Goal: Task Accomplishment & Management: Manage account settings

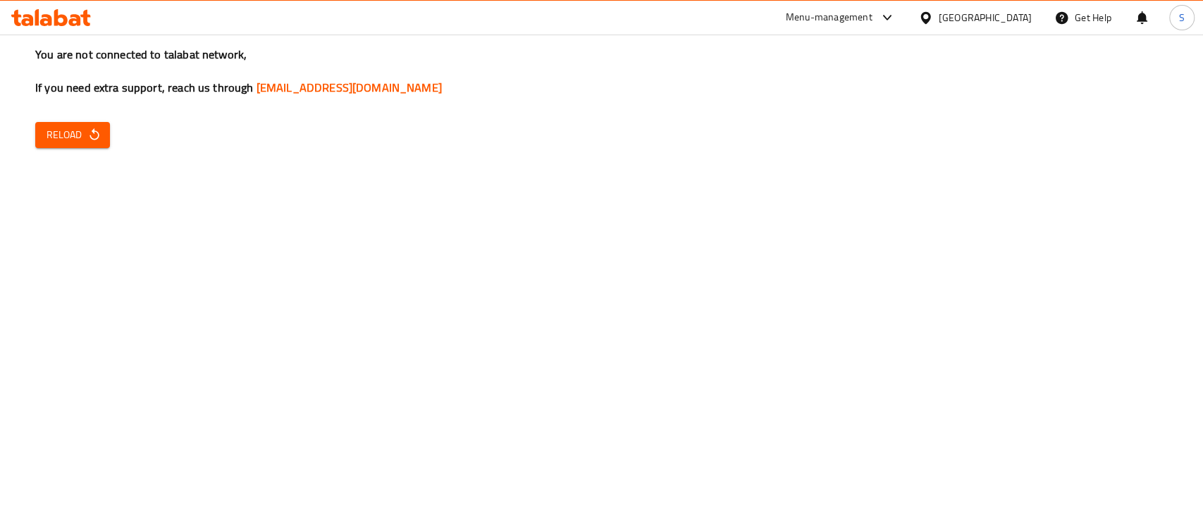
click at [98, 137] on icon "button" at bounding box center [93, 134] width 9 height 12
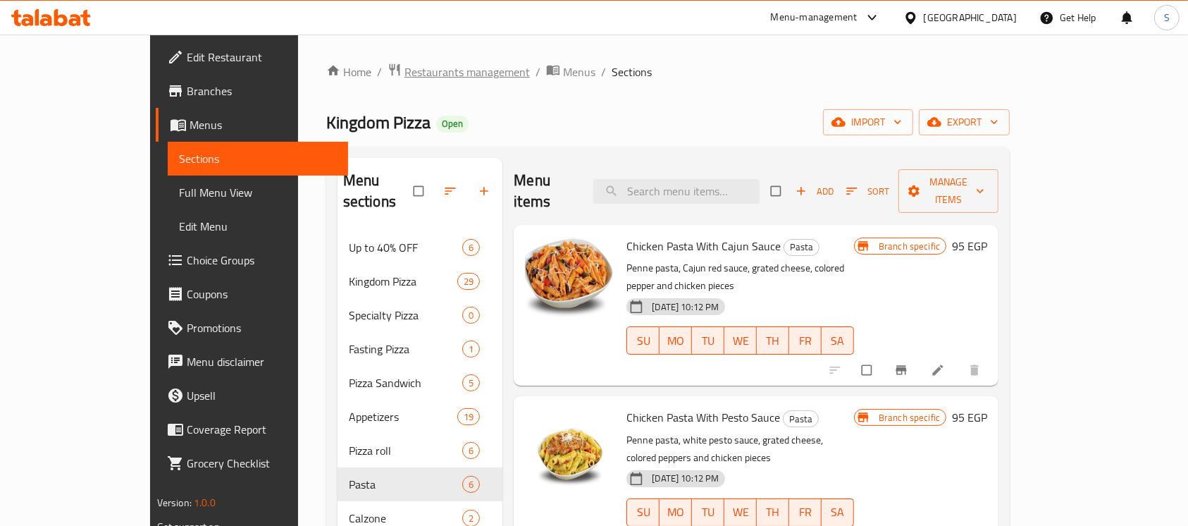
click at [404, 74] on span "Restaurants management" at bounding box center [466, 71] width 125 height 17
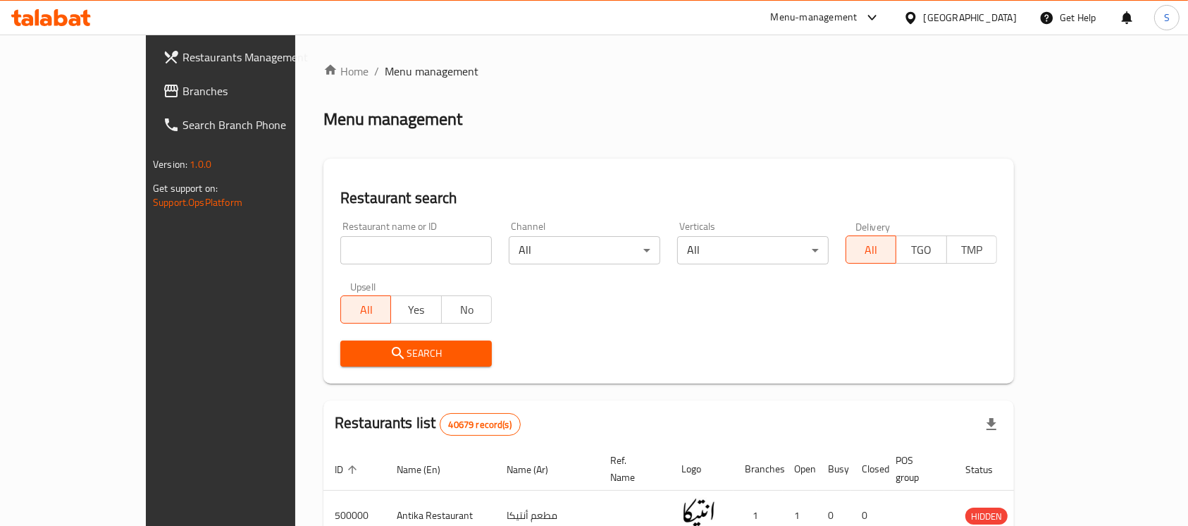
click at [357, 256] on input "search" at bounding box center [415, 250] width 151 height 28
paste input "625875"
type input "625875"
click at [406, 347] on span "Search" at bounding box center [416, 353] width 129 height 18
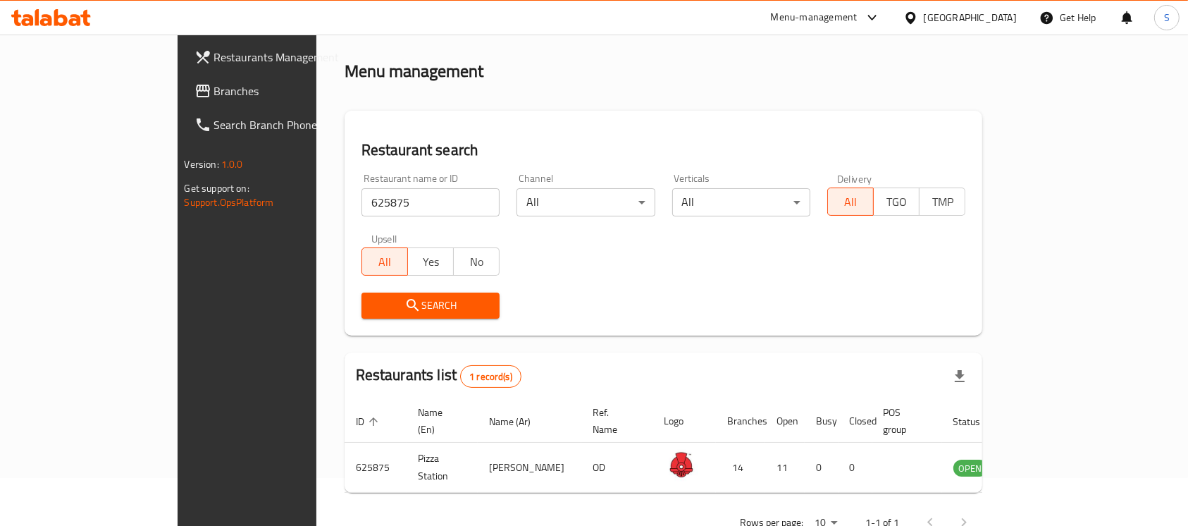
scroll to position [75, 0]
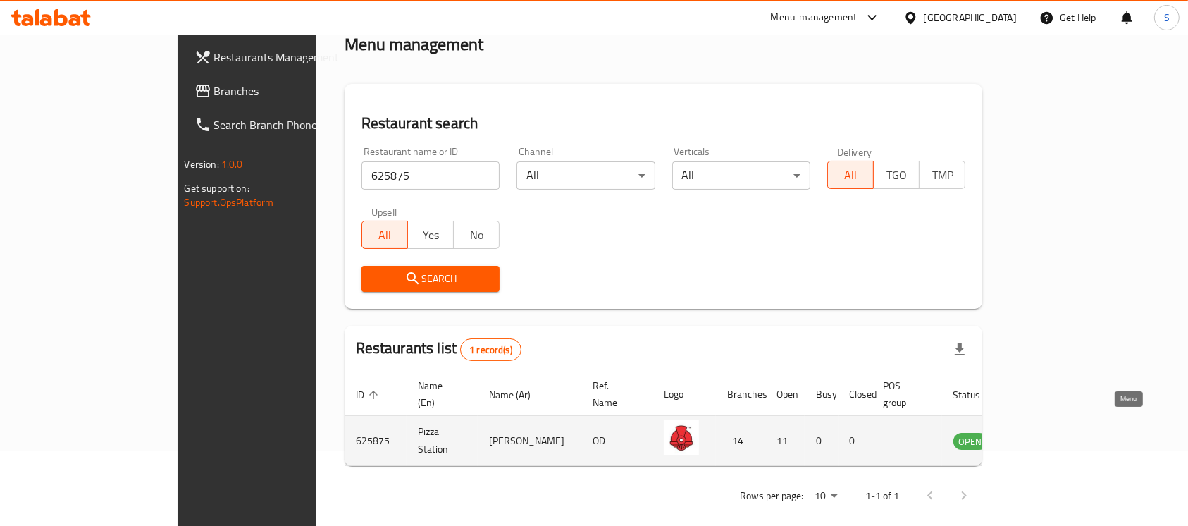
click at [1043, 435] on icon "enhanced table" at bounding box center [1035, 441] width 15 height 12
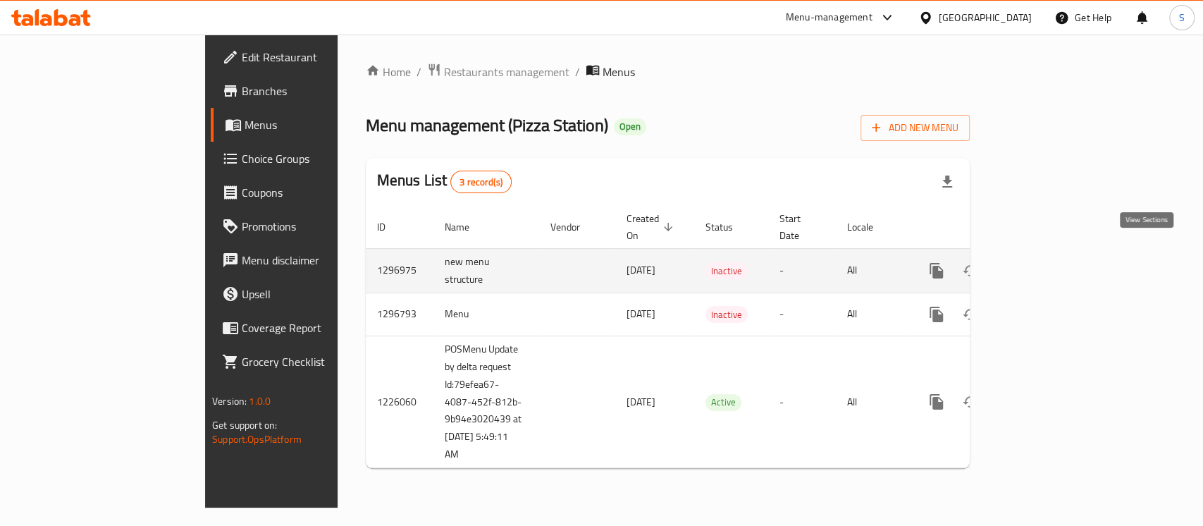
click at [1046, 262] on icon "enhanced table" at bounding box center [1037, 270] width 17 height 17
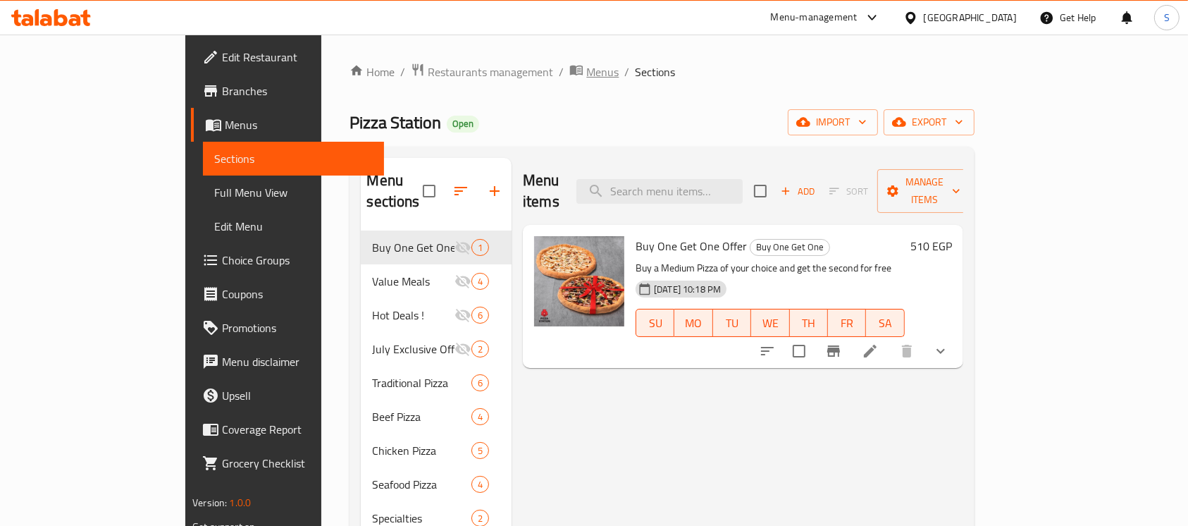
click at [586, 71] on span "Menus" at bounding box center [602, 71] width 32 height 17
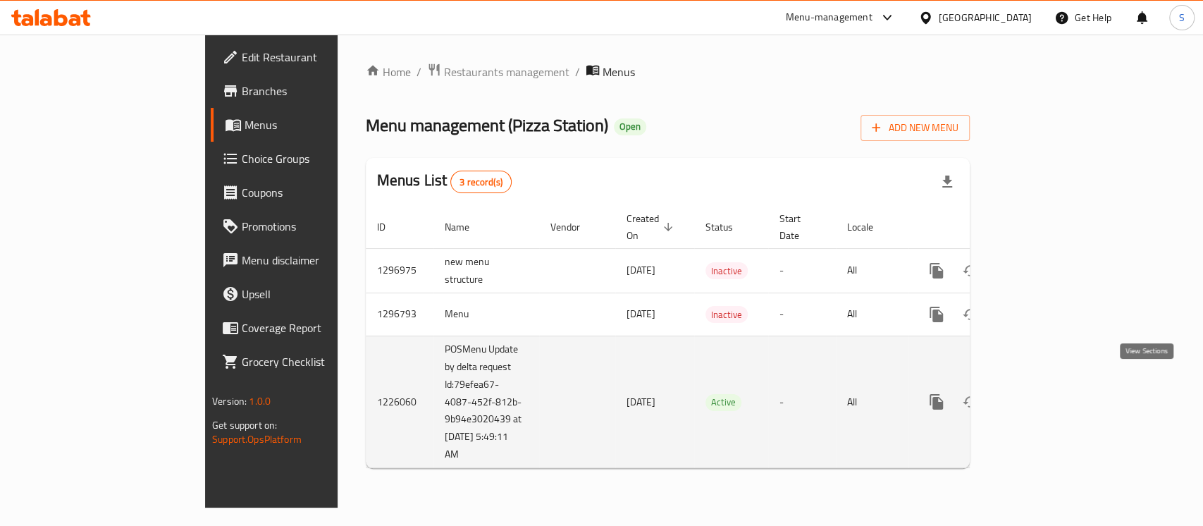
click at [1055, 386] on link "enhanced table" at bounding box center [1038, 402] width 34 height 34
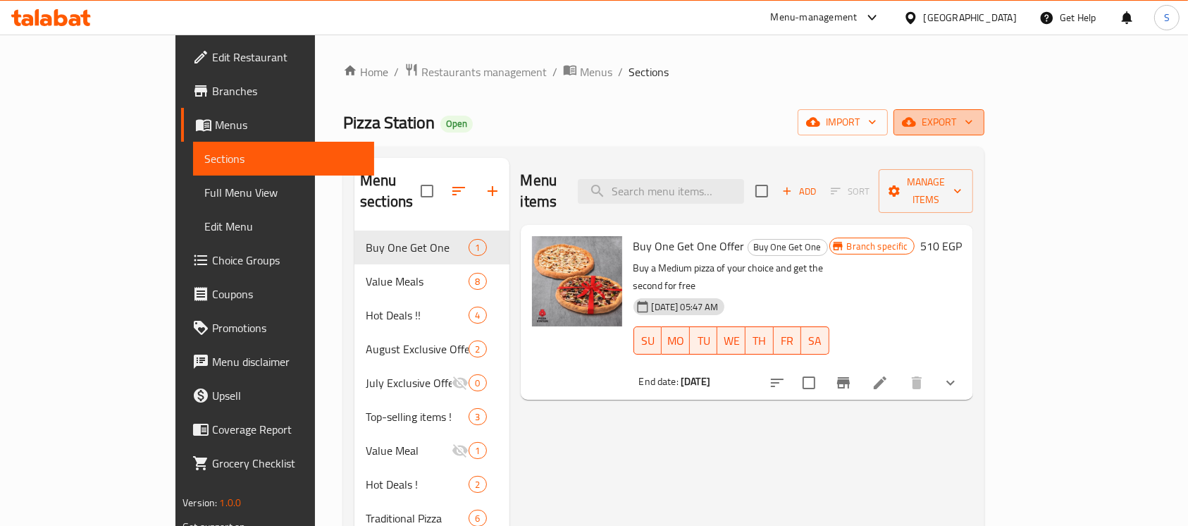
click at [976, 118] on icon "button" at bounding box center [969, 122] width 14 height 14
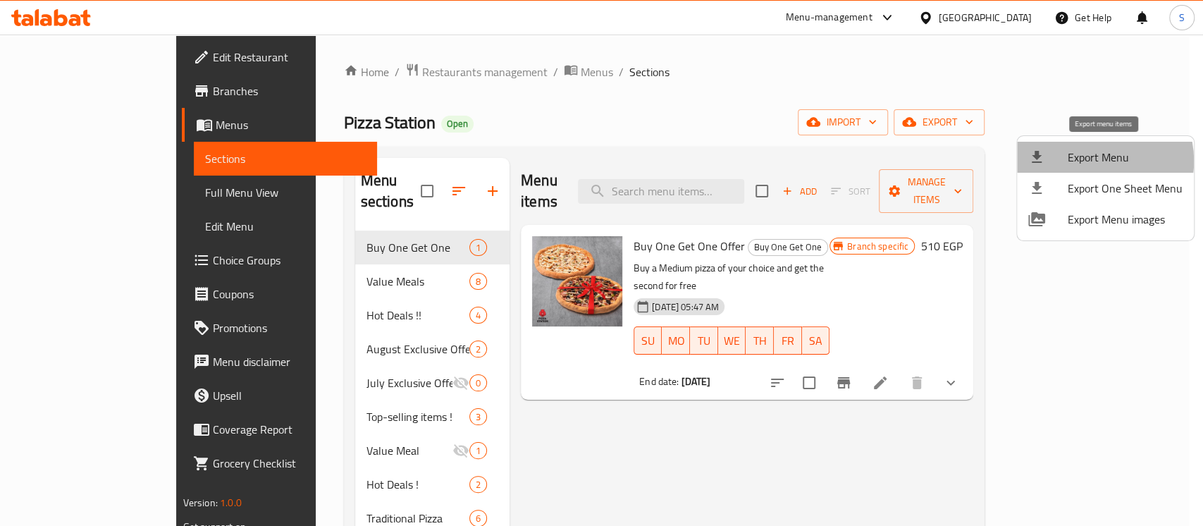
click at [1094, 161] on span "Export Menu" at bounding box center [1124, 157] width 115 height 17
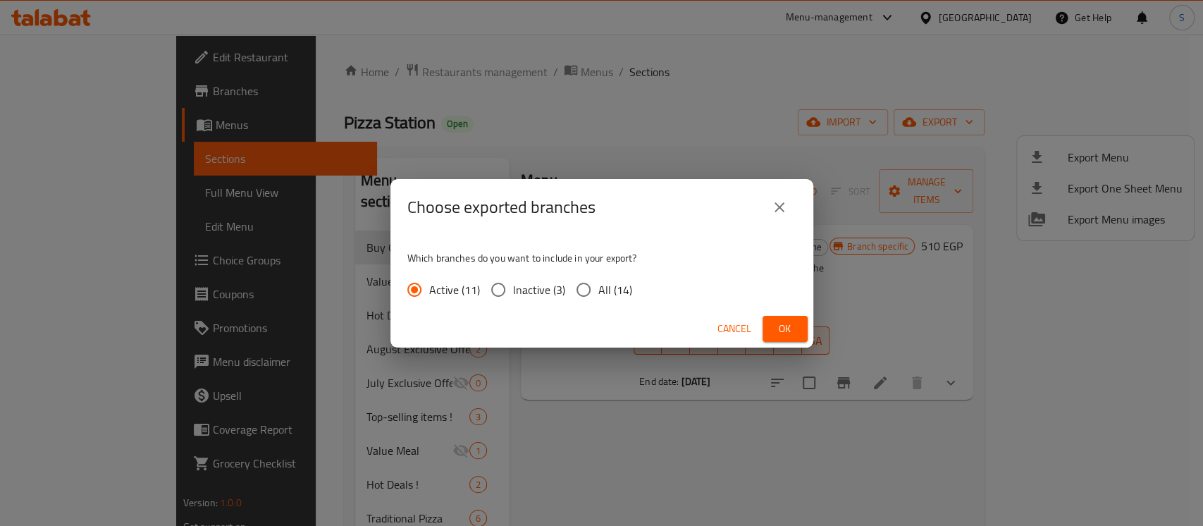
click at [620, 290] on span "All (14)" at bounding box center [615, 289] width 34 height 17
click at [598, 290] on input "All (14)" at bounding box center [583, 290] width 30 height 30
radio input "true"
click at [776, 323] on span "Ok" at bounding box center [784, 329] width 23 height 18
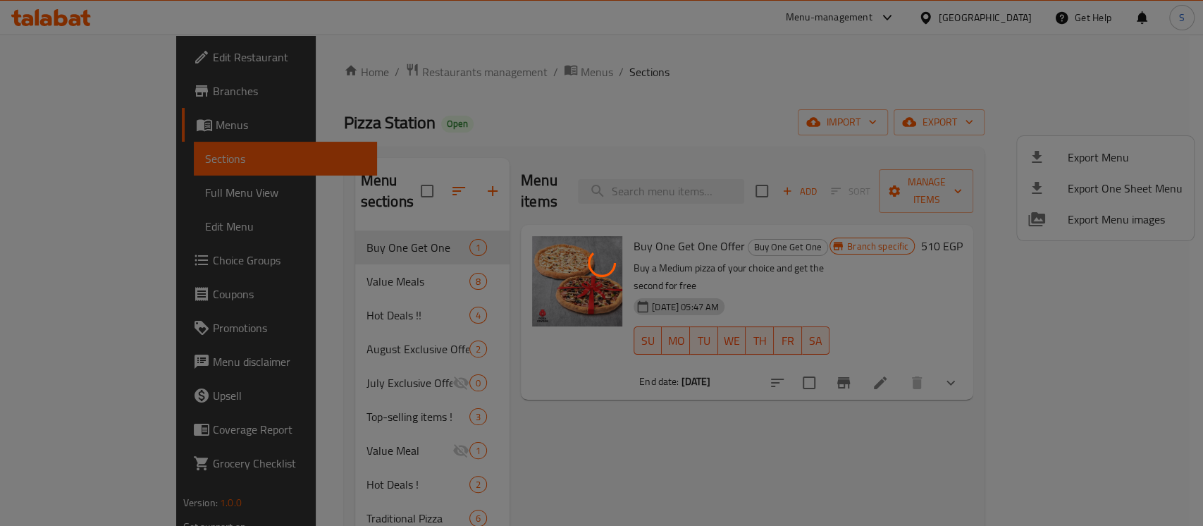
click at [750, 110] on div at bounding box center [601, 263] width 1203 height 526
click at [691, 118] on div at bounding box center [601, 263] width 1203 height 526
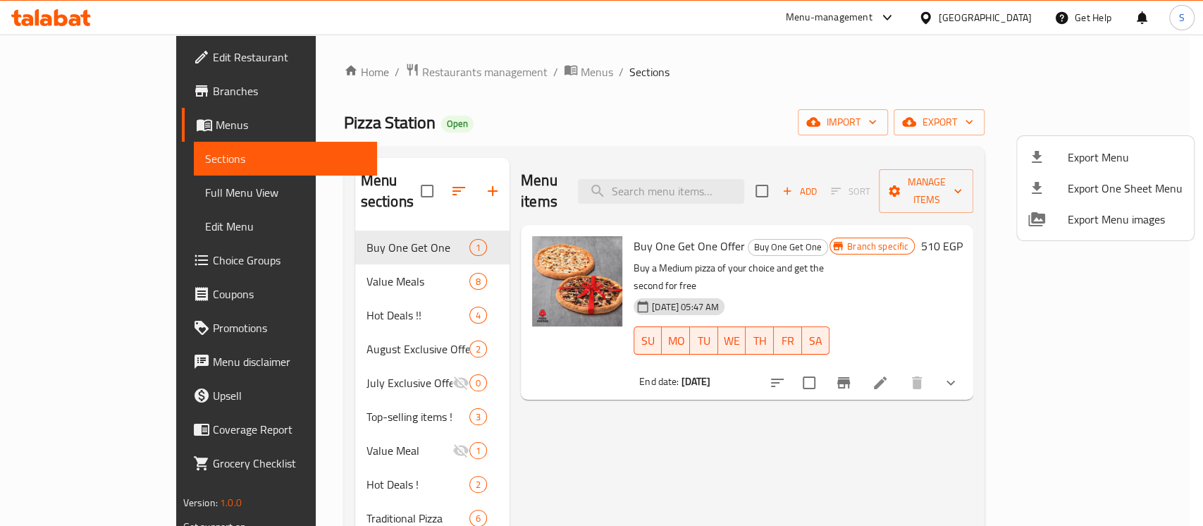
drag, startPoint x: 769, startPoint y: 85, endPoint x: 765, endPoint y: 104, distance: 19.3
click at [769, 87] on div at bounding box center [601, 263] width 1203 height 526
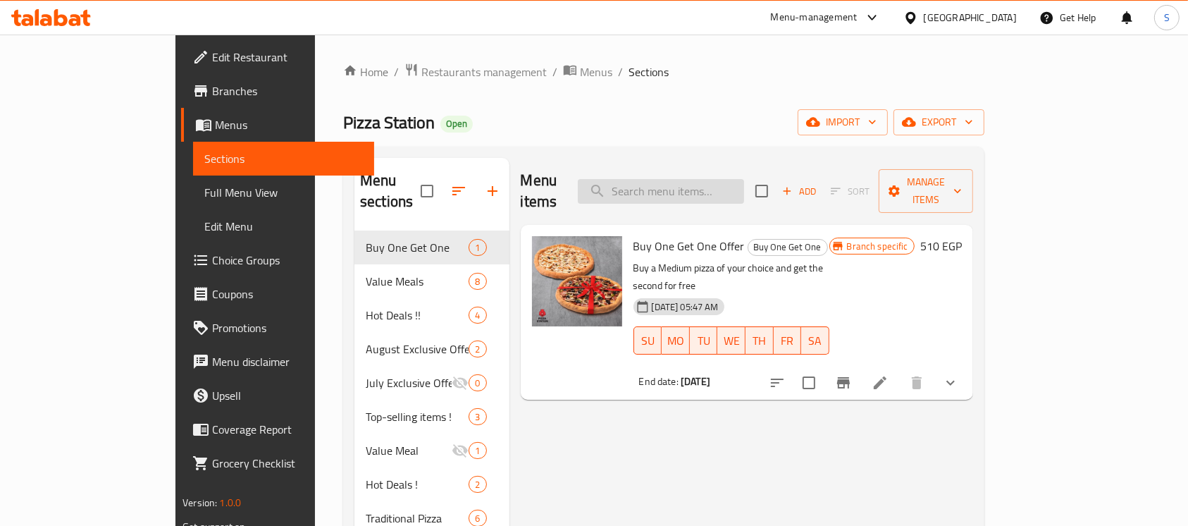
click at [721, 180] on input "search" at bounding box center [661, 191] width 166 height 25
paste input "فاميلي ستيشن ميل"
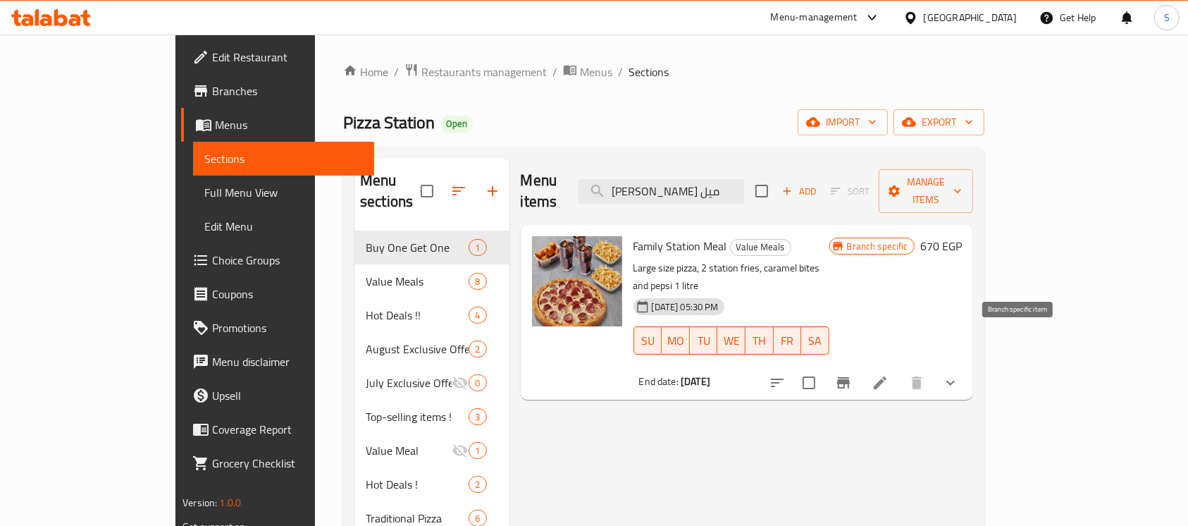
click at [852, 374] on icon "Branch-specific-item" at bounding box center [843, 382] width 17 height 17
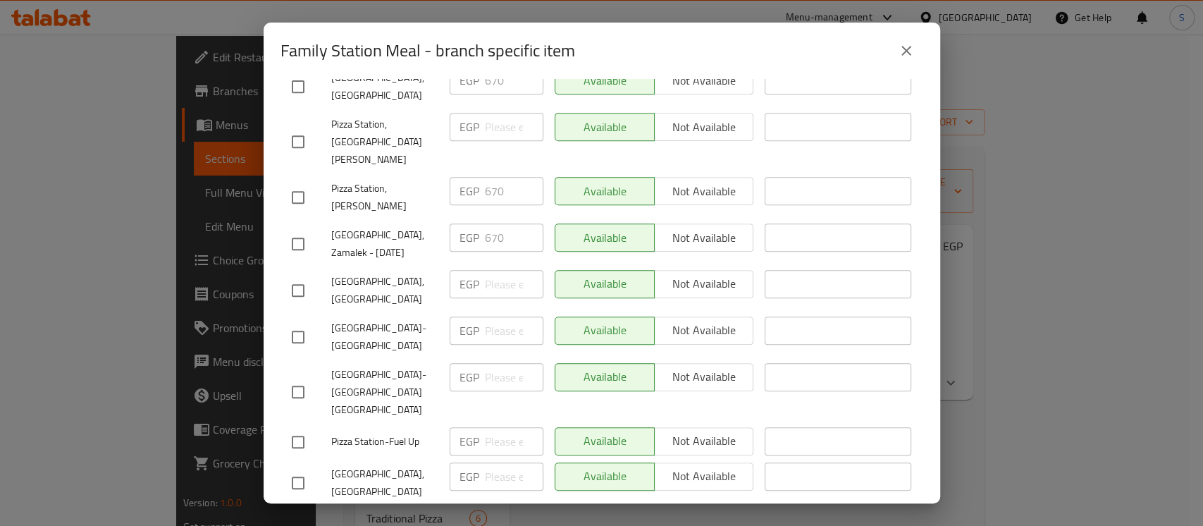
scroll to position [532, 0]
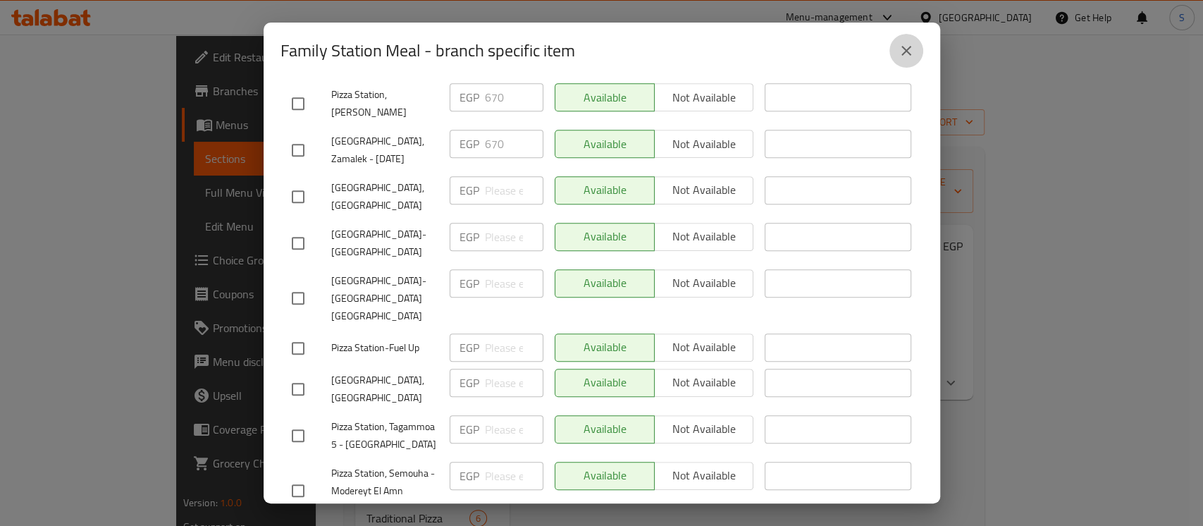
click at [901, 48] on icon "close" at bounding box center [905, 50] width 17 height 17
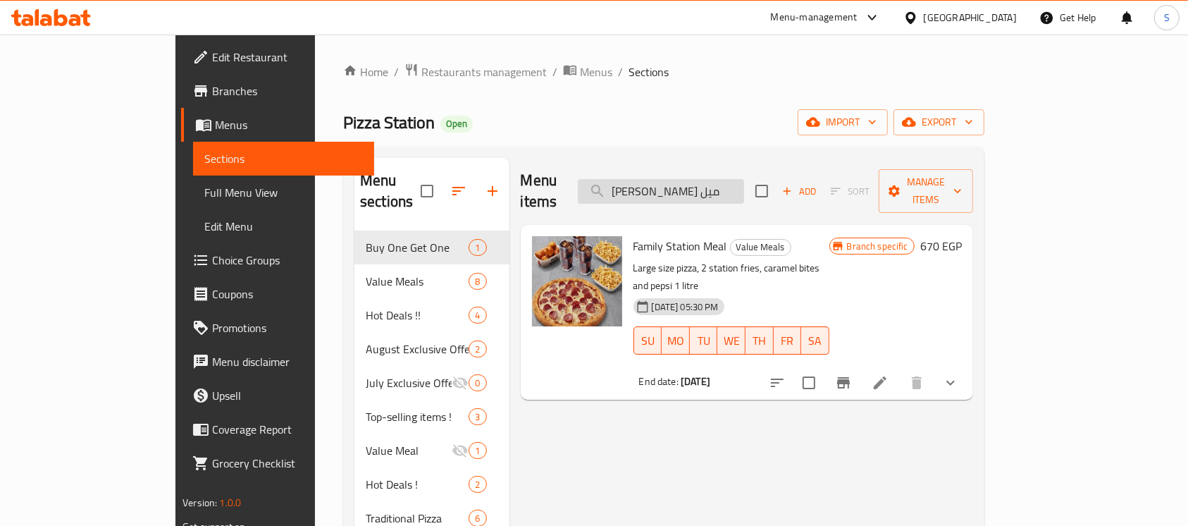
click at [744, 179] on input "فاميلي ستيشن ميل" at bounding box center [661, 191] width 166 height 25
paste input "سوبر دبل دي"
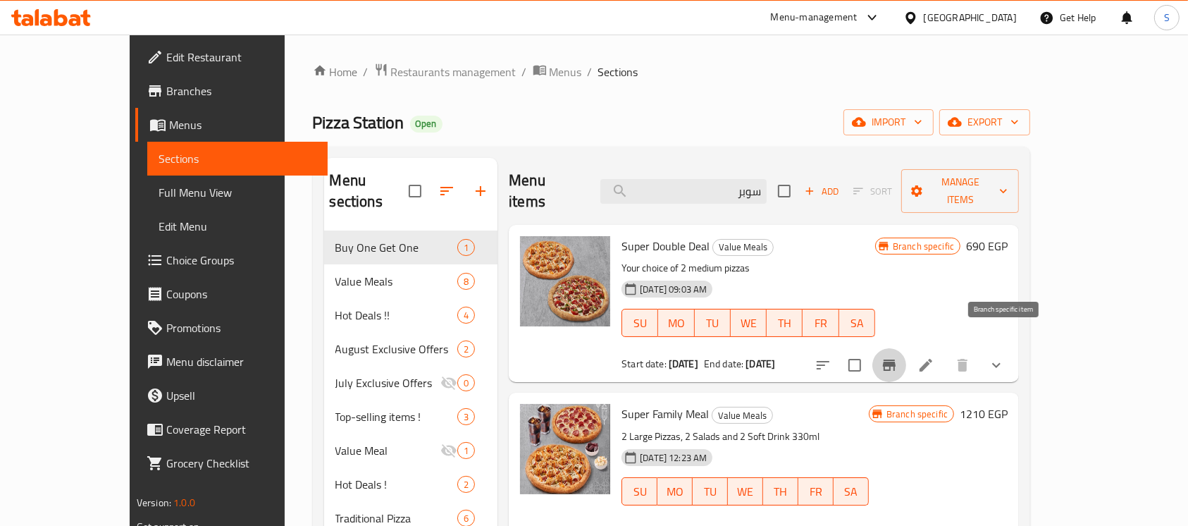
click at [897, 356] on icon "Branch-specific-item" at bounding box center [889, 364] width 17 height 17
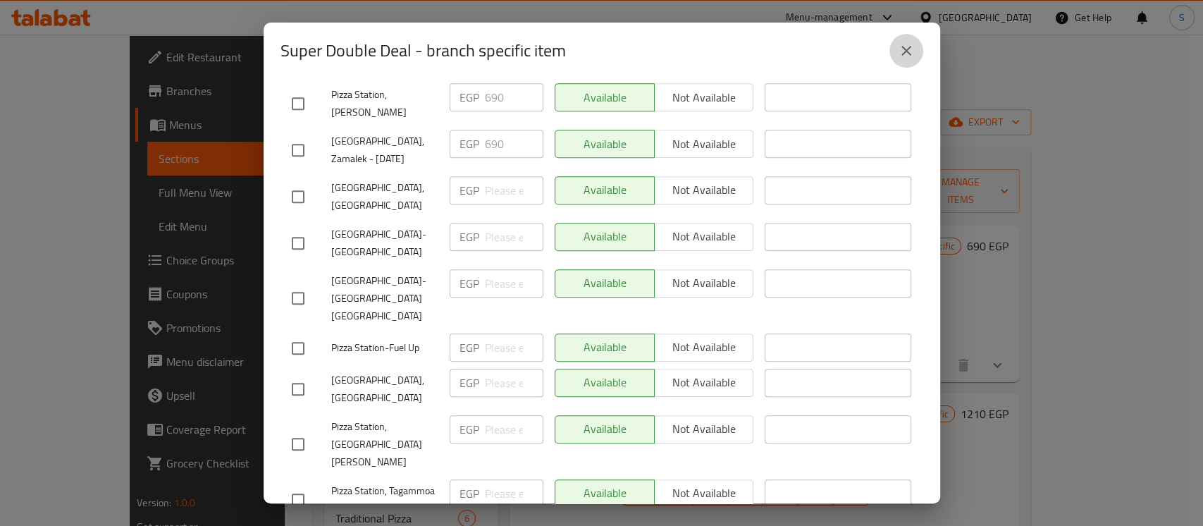
click at [911, 49] on icon "close" at bounding box center [905, 50] width 17 height 17
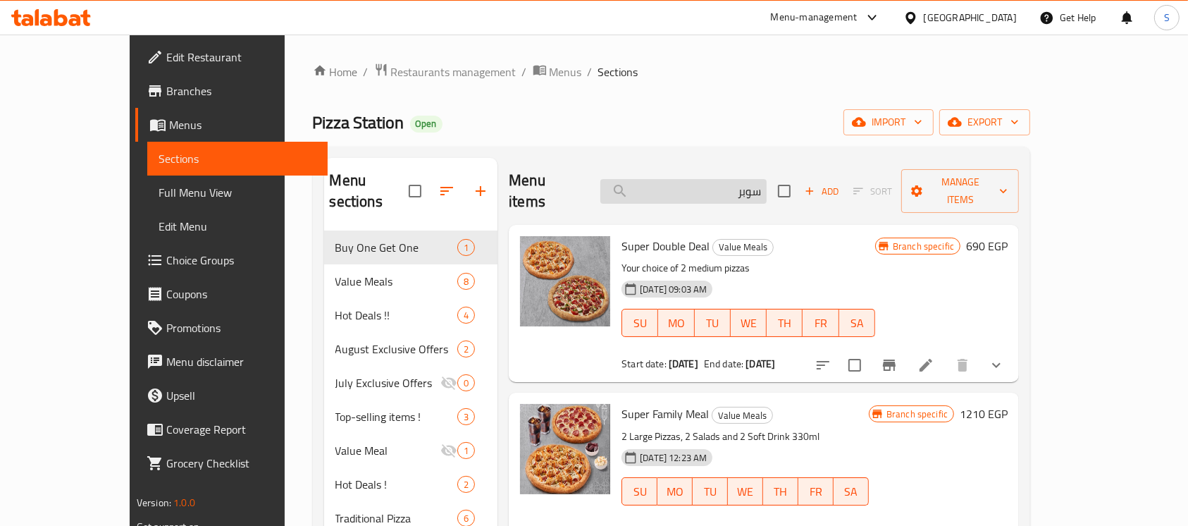
click at [742, 179] on input "سوبر" at bounding box center [683, 191] width 166 height 25
paste input "فاميلي ستيشن ميل"
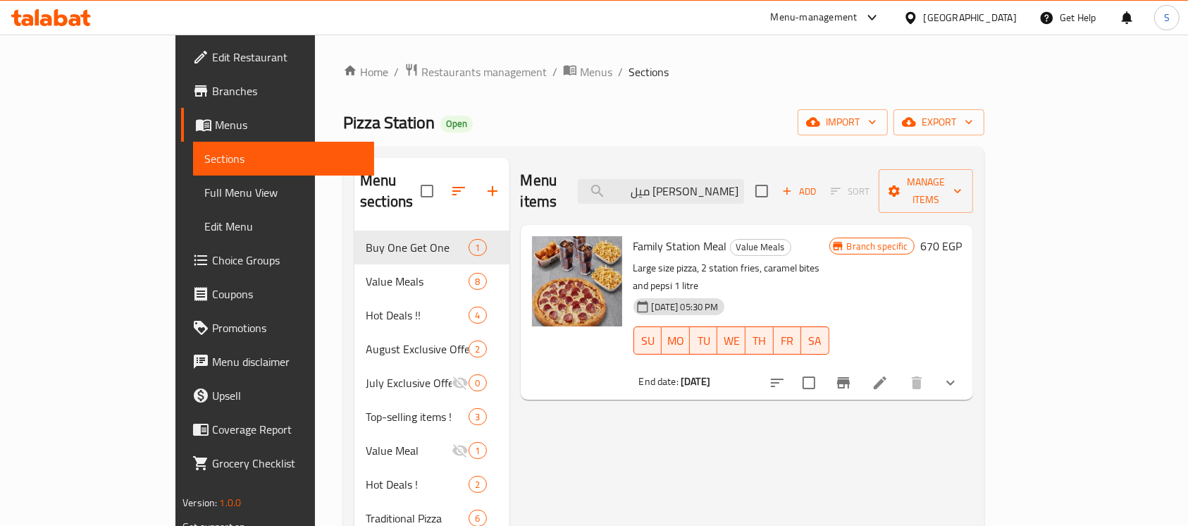
click at [850, 377] on icon "Branch-specific-item" at bounding box center [843, 382] width 13 height 11
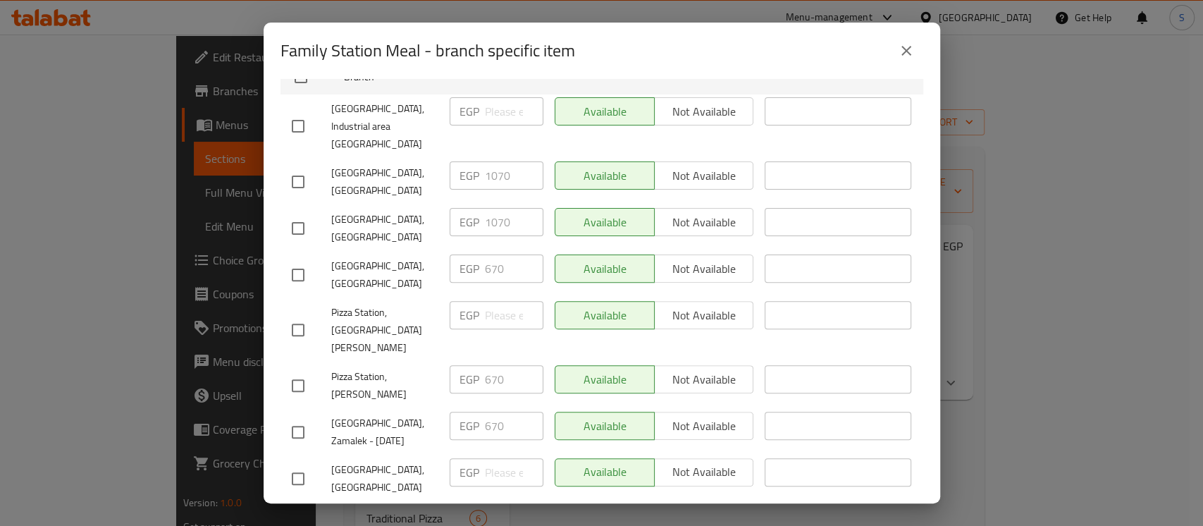
scroll to position [156, 0]
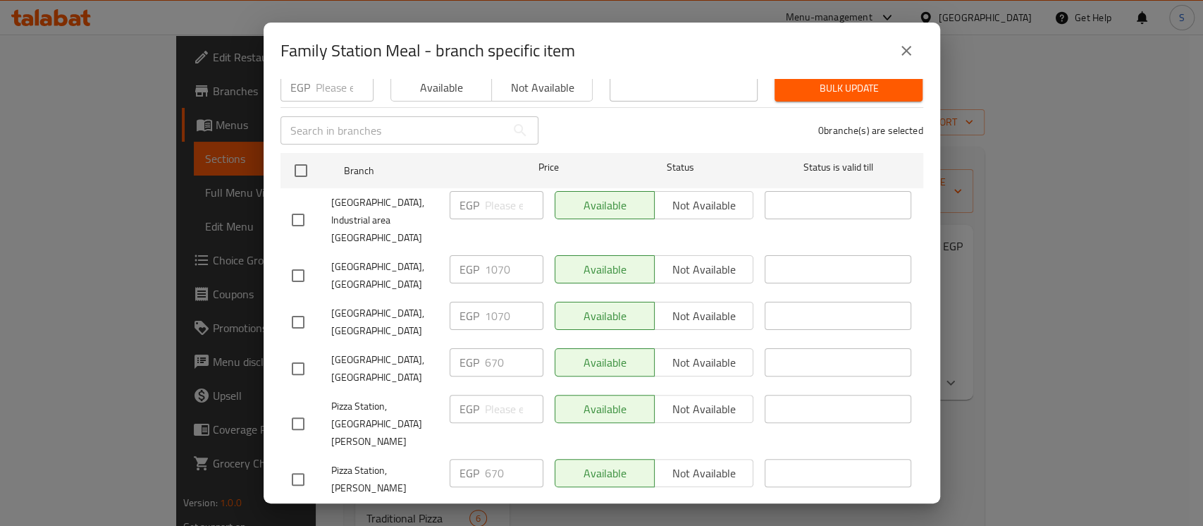
click at [898, 44] on icon "close" at bounding box center [905, 50] width 17 height 17
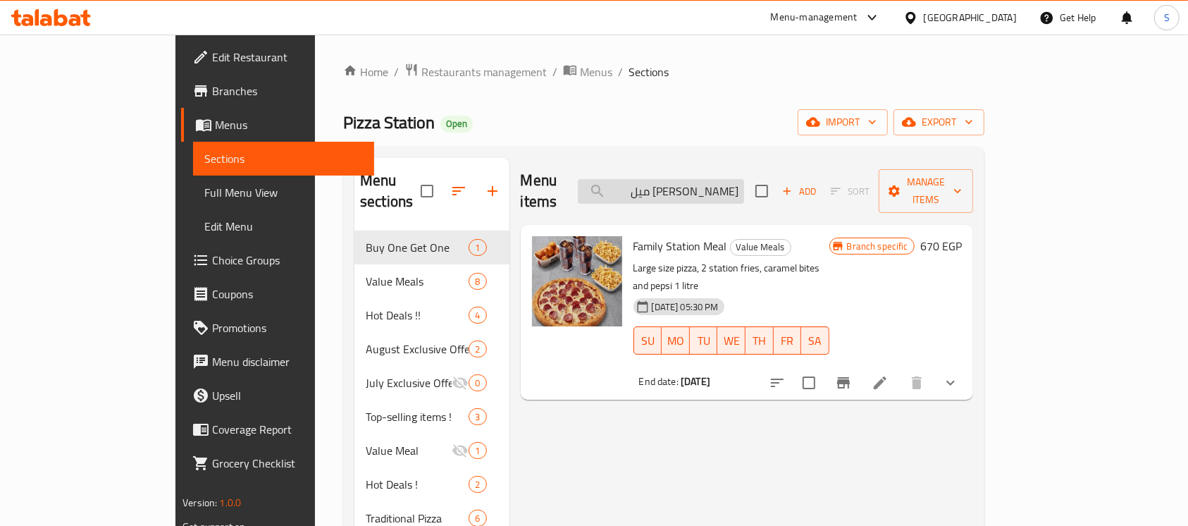
click at [744, 179] on input "فاميلي ستيشن ميل" at bounding box center [661, 191] width 166 height 25
paste input "دبل"
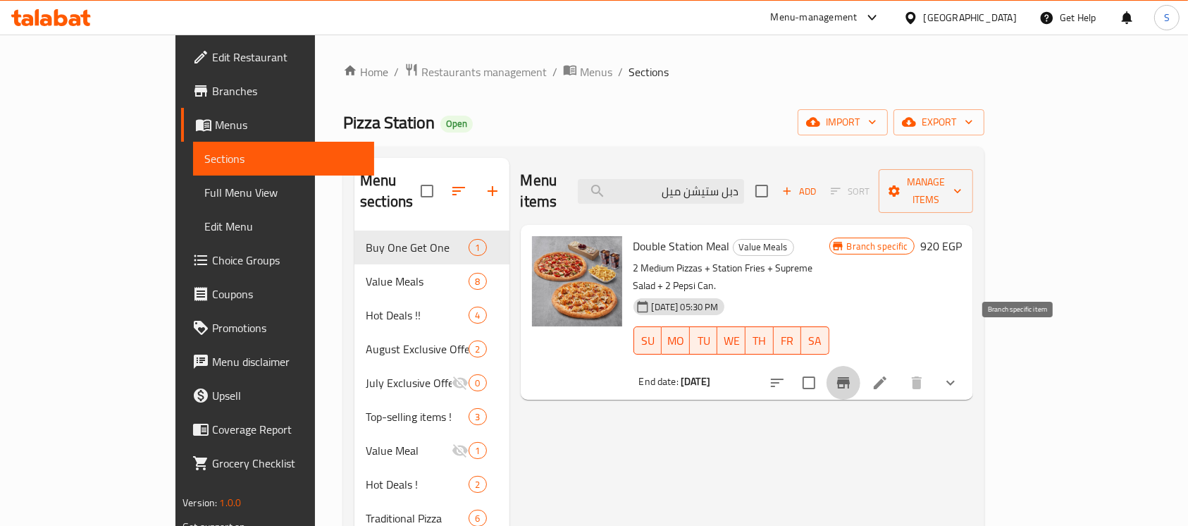
click at [850, 377] on icon "Branch-specific-item" at bounding box center [843, 382] width 13 height 11
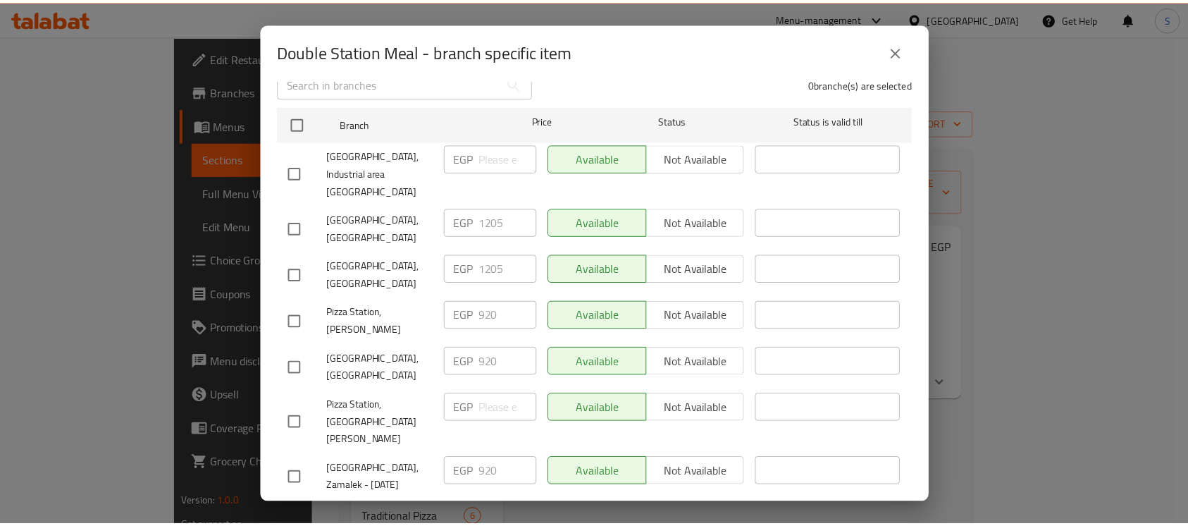
scroll to position [282, 0]
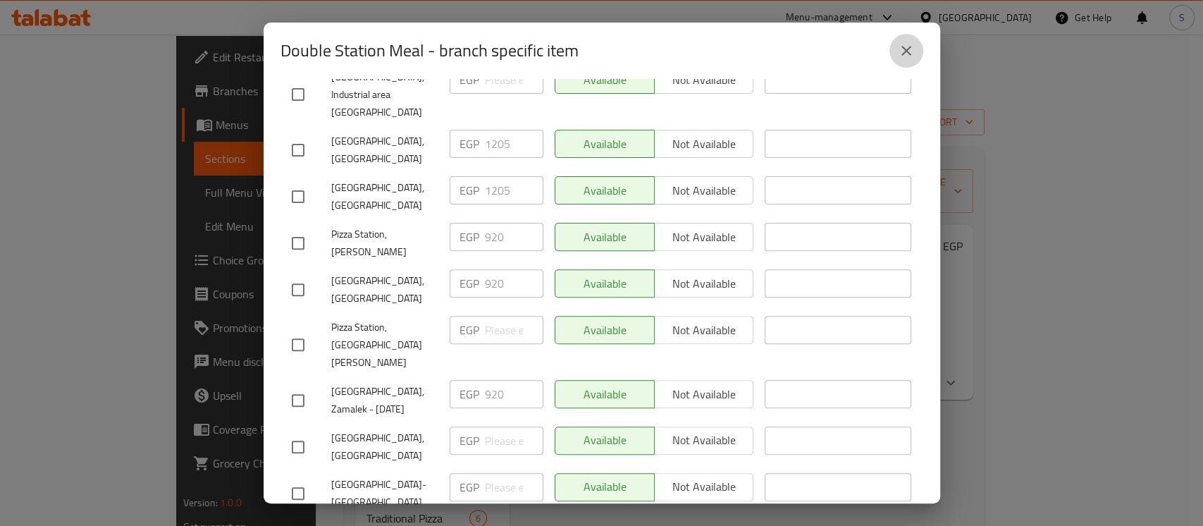
click at [918, 46] on button "close" at bounding box center [906, 51] width 34 height 34
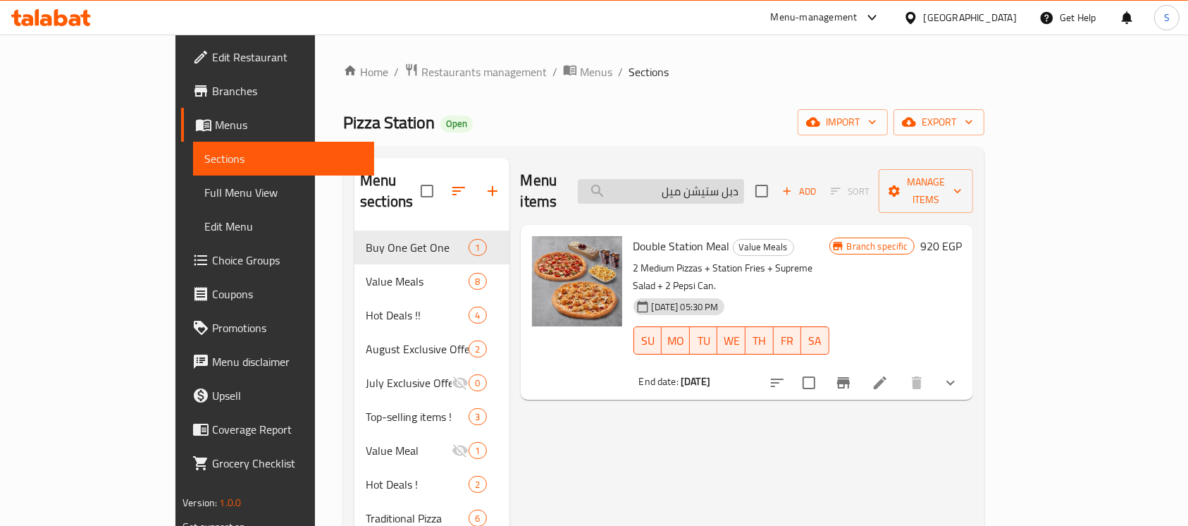
click at [723, 179] on input "دبل ستيشن ميل" at bounding box center [661, 191] width 166 height 25
paste input "وبر فاميلي"
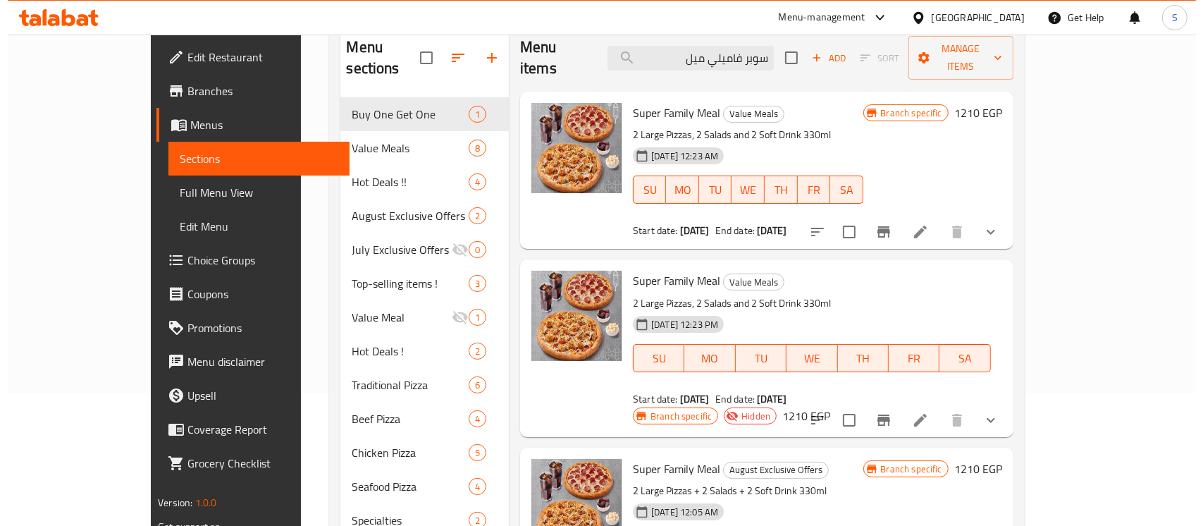
scroll to position [0, 0]
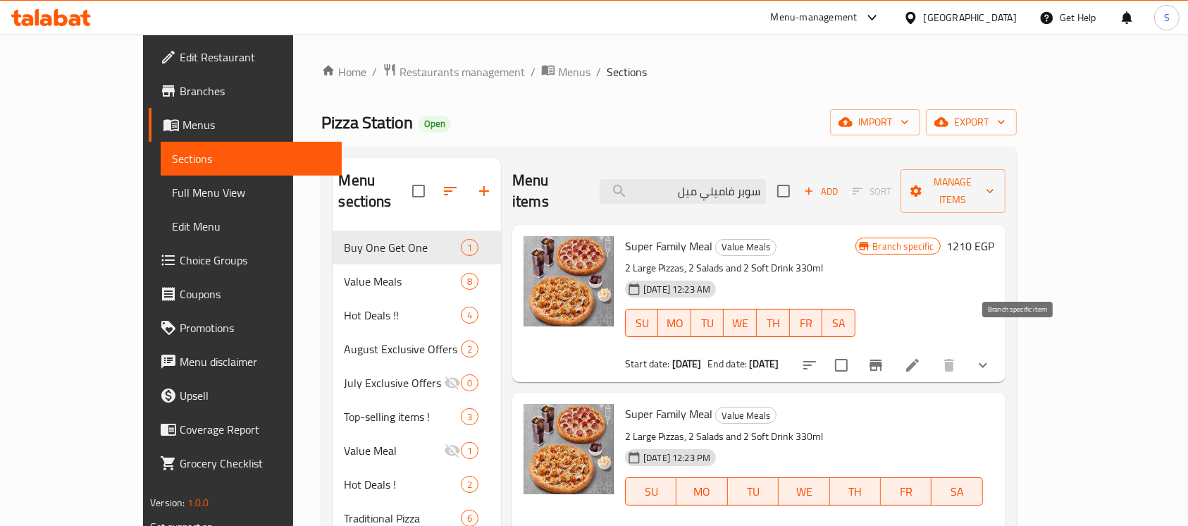
type input "سوبر فاميلي ميل"
click at [884, 356] on icon "Branch-specific-item" at bounding box center [875, 364] width 17 height 17
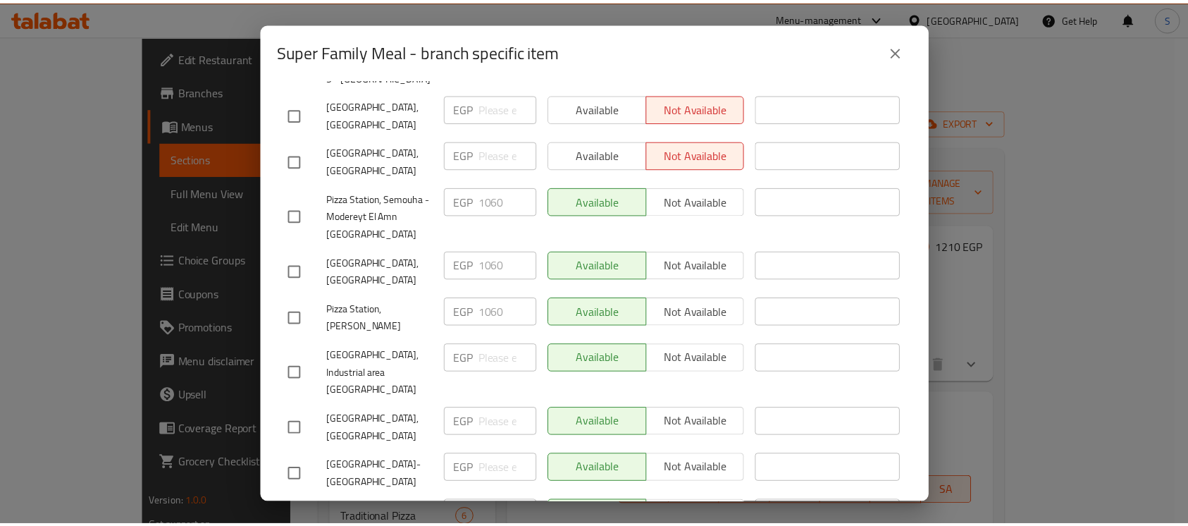
scroll to position [532, 0]
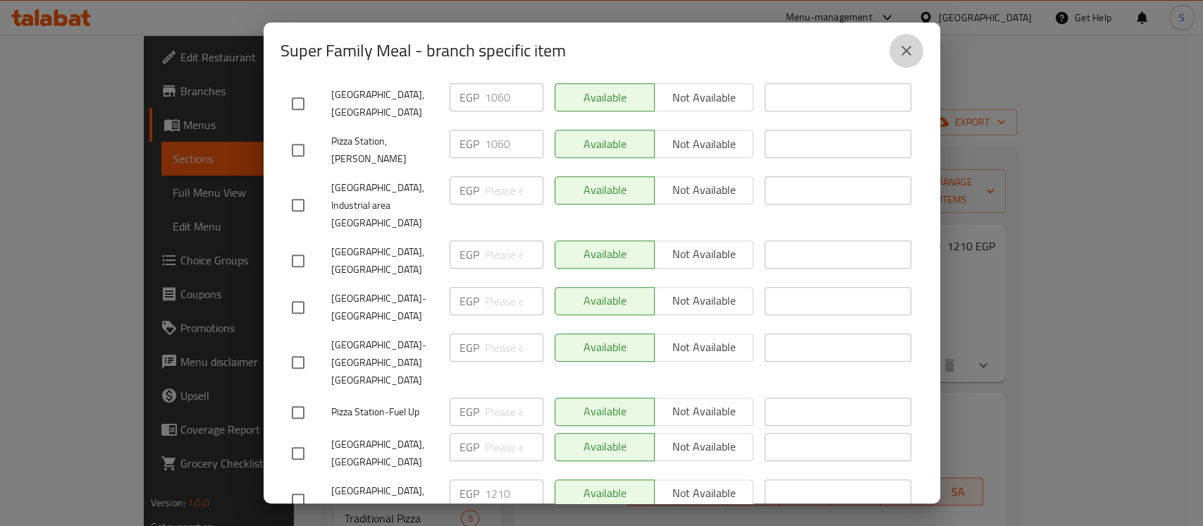
click at [912, 41] on button "close" at bounding box center [906, 51] width 34 height 34
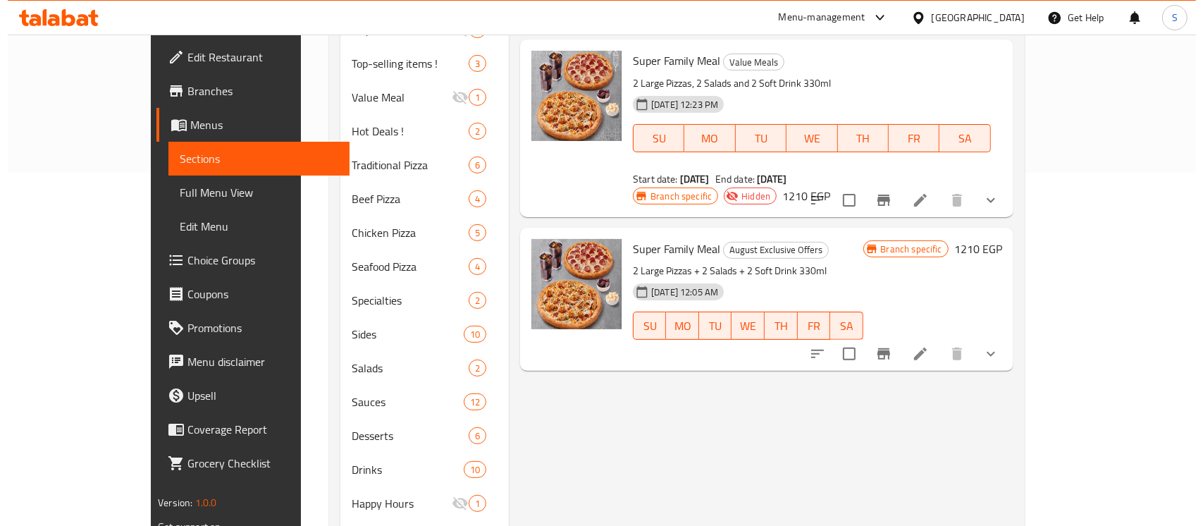
scroll to position [375, 0]
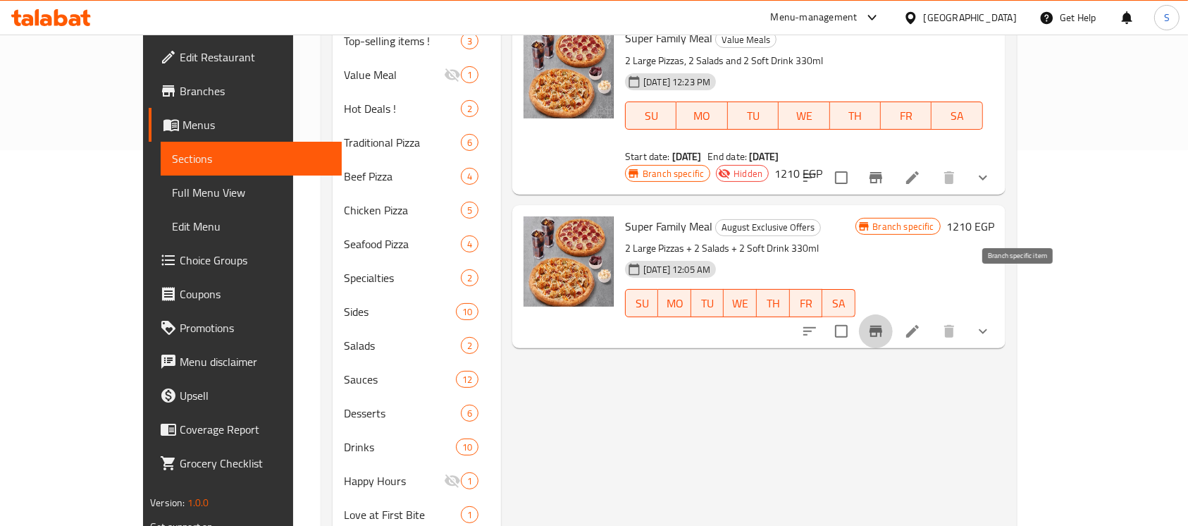
click at [893, 314] on button "Branch-specific-item" at bounding box center [876, 331] width 34 height 34
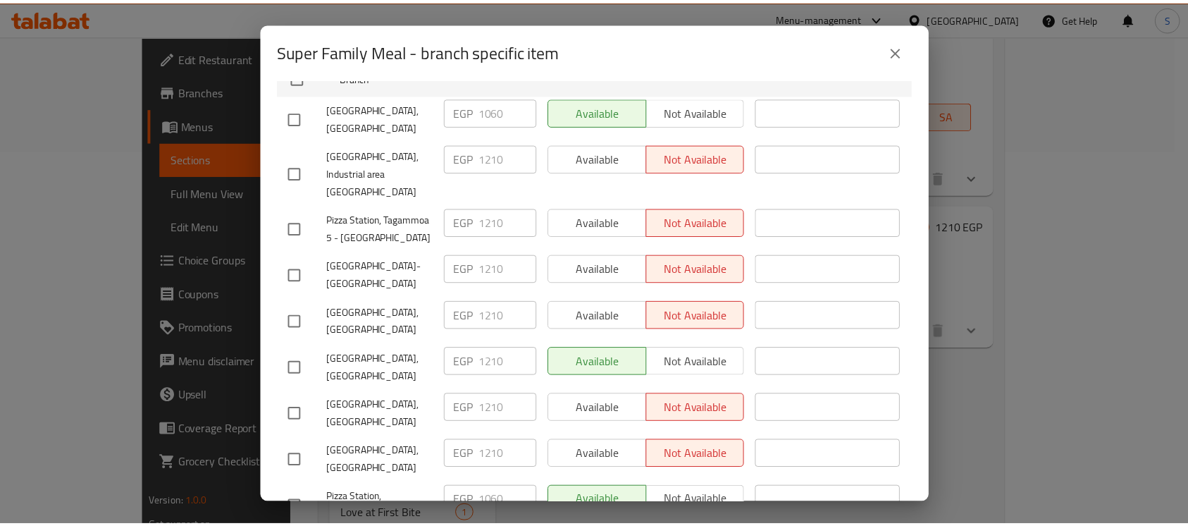
scroll to position [156, 0]
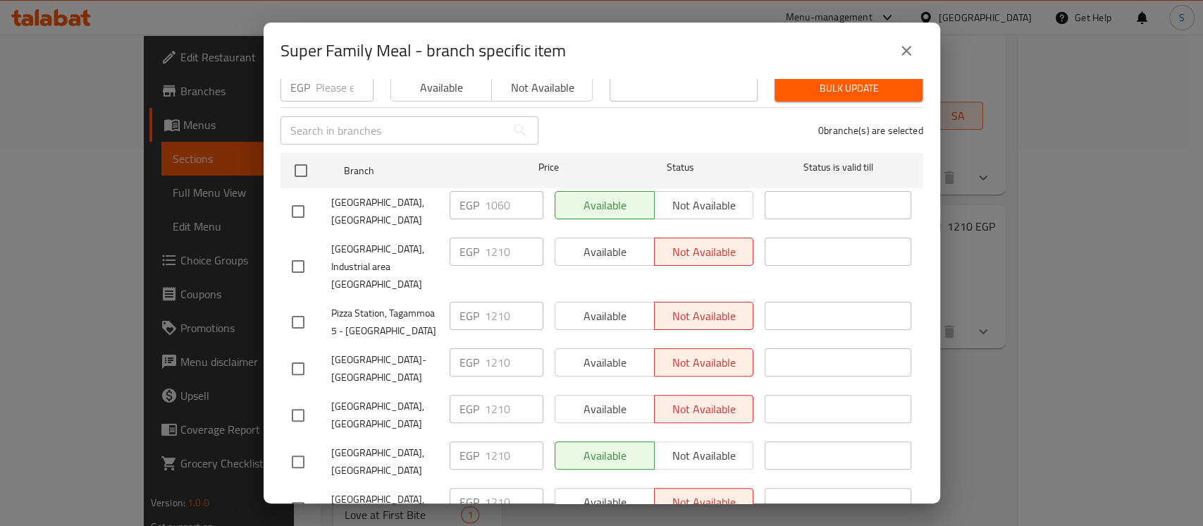
click at [900, 48] on icon "close" at bounding box center [905, 50] width 17 height 17
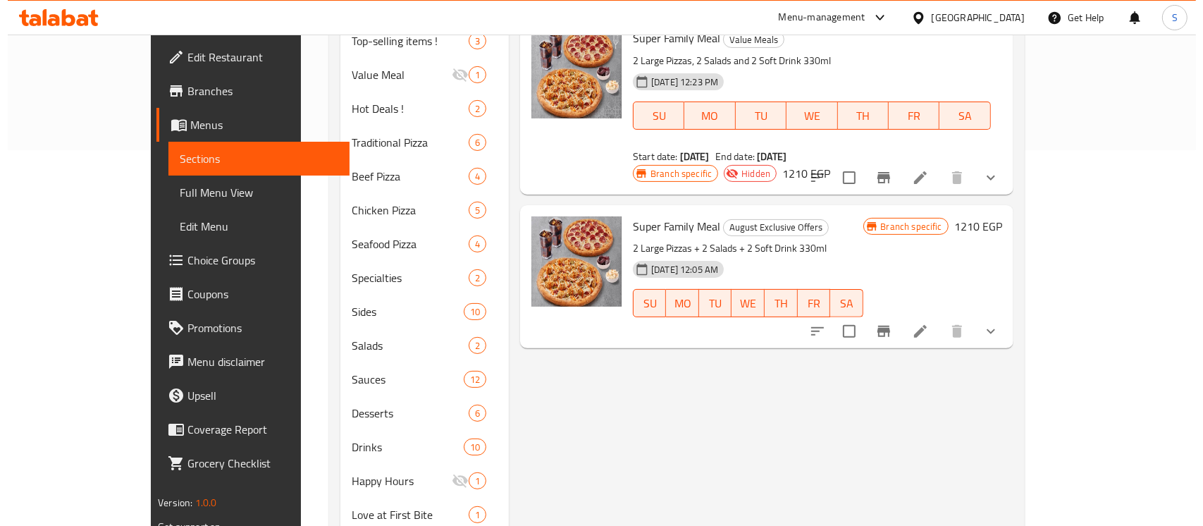
scroll to position [94, 0]
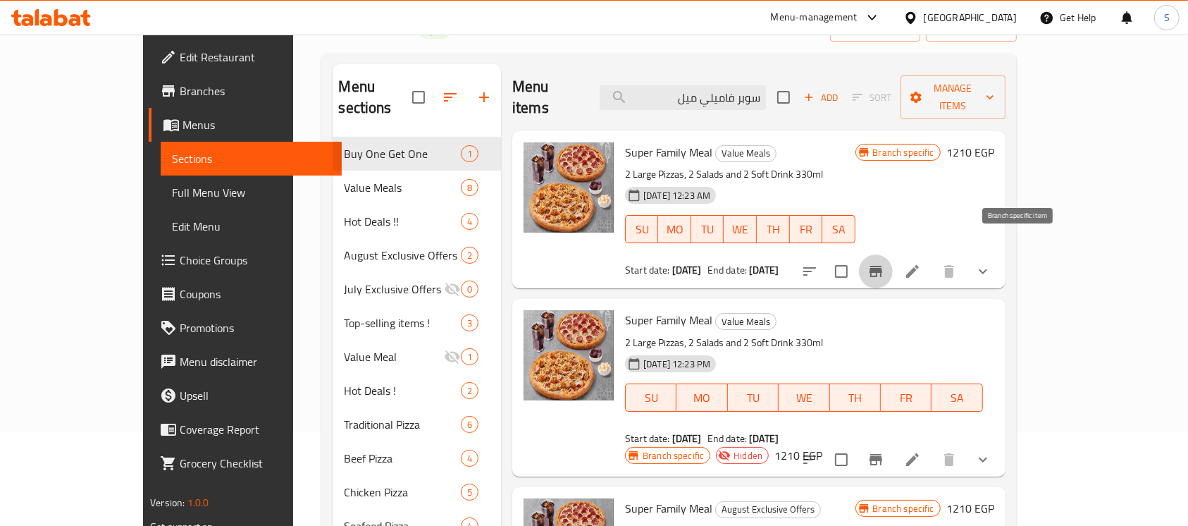
click at [893, 254] on button "Branch-specific-item" at bounding box center [876, 271] width 34 height 34
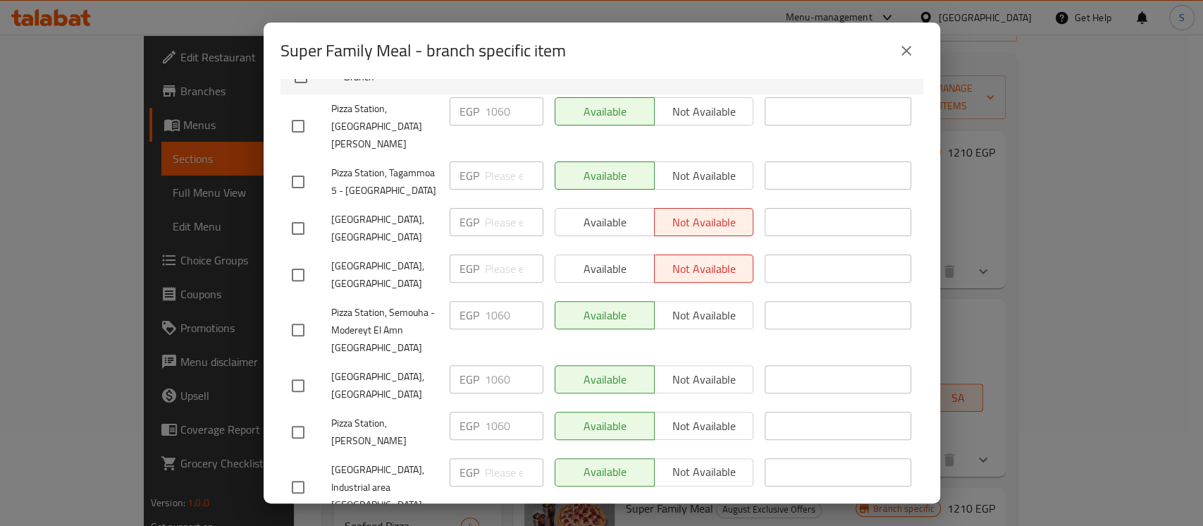
scroll to position [344, 0]
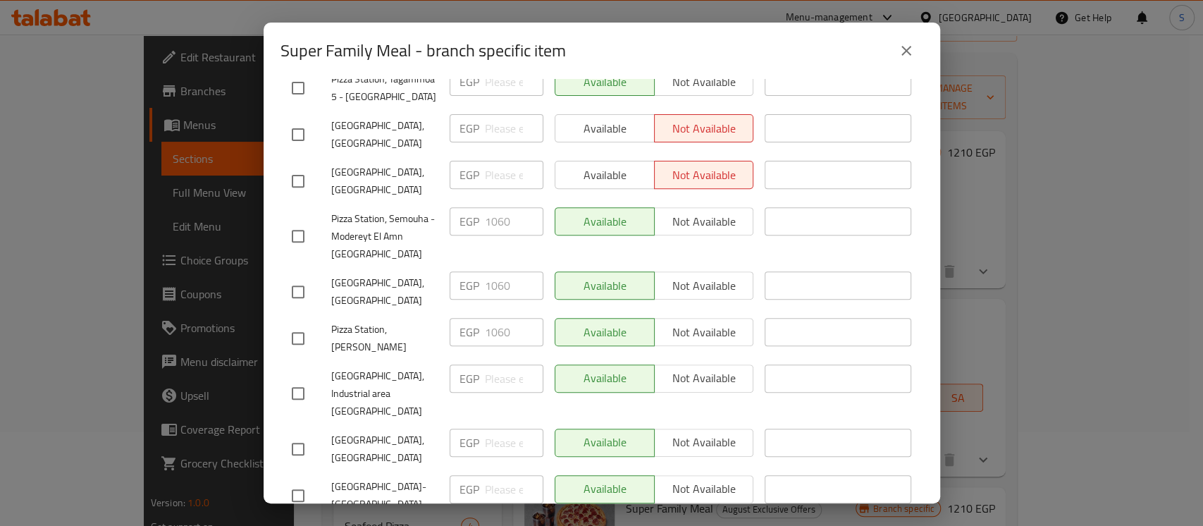
click at [296, 229] on input "checkbox" at bounding box center [298, 236] width 30 height 30
checkbox input "true"
click at [295, 284] on input "checkbox" at bounding box center [298, 292] width 30 height 30
checkbox input "true"
click at [303, 328] on input "checkbox" at bounding box center [298, 338] width 30 height 30
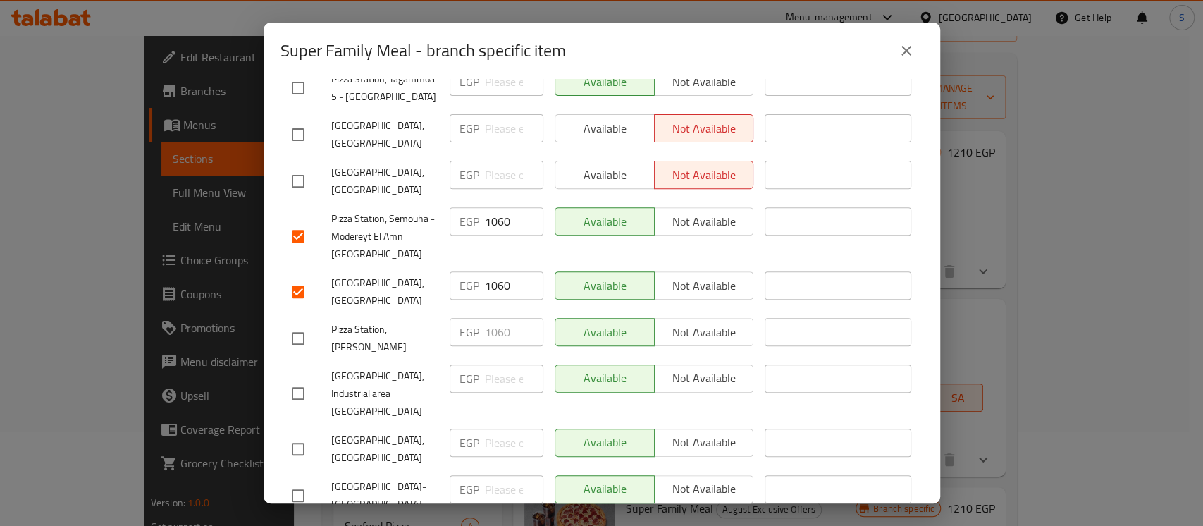
checkbox input "true"
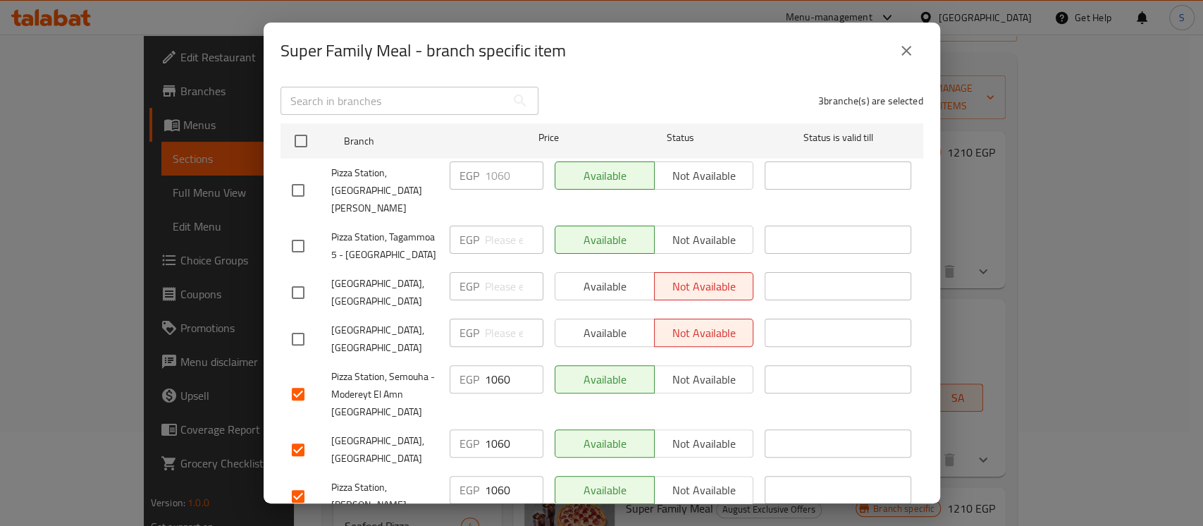
scroll to position [156, 0]
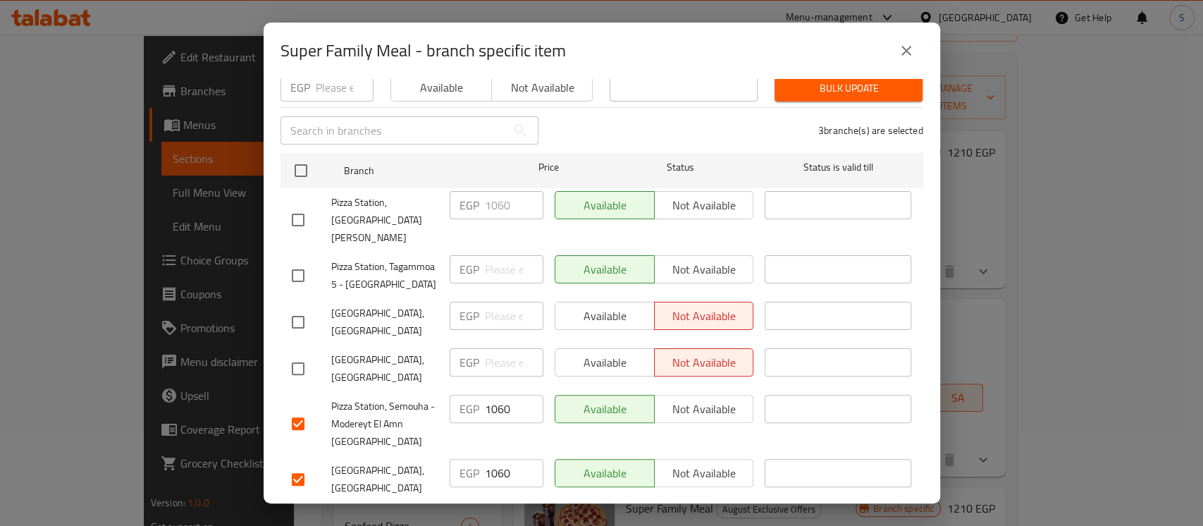
click at [302, 205] on input "checkbox" at bounding box center [298, 220] width 30 height 30
checkbox input "true"
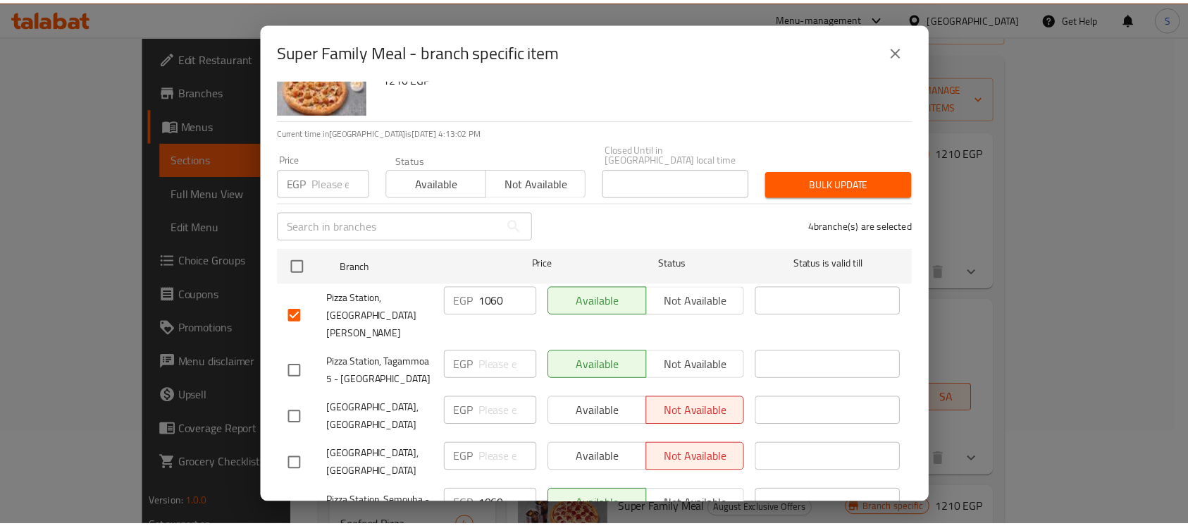
scroll to position [0, 0]
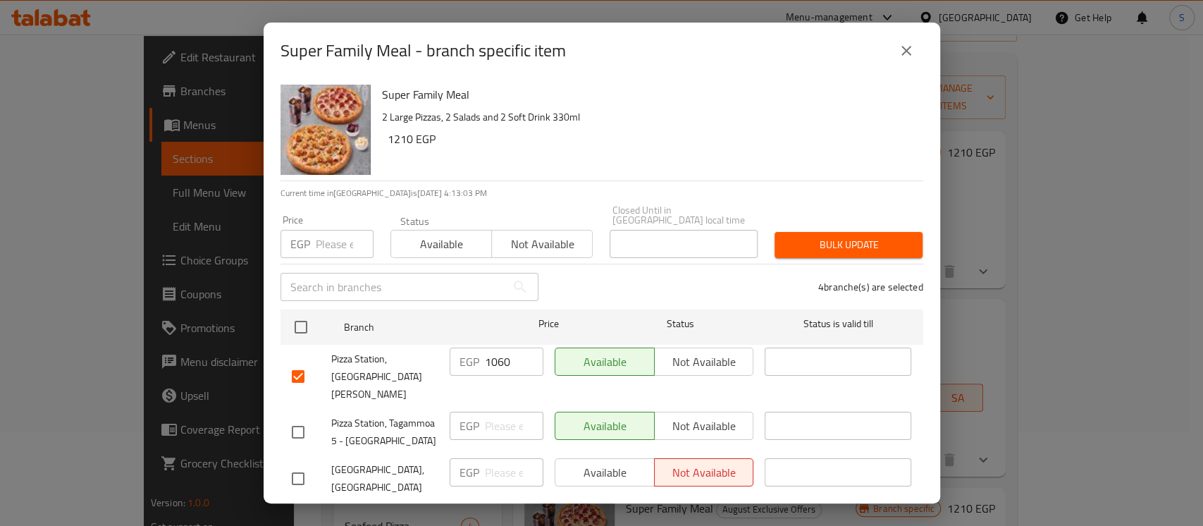
click at [340, 235] on input "number" at bounding box center [345, 244] width 58 height 28
paste input "1210"
type input "1210"
click at [835, 236] on span "Bulk update" at bounding box center [847, 245] width 125 height 18
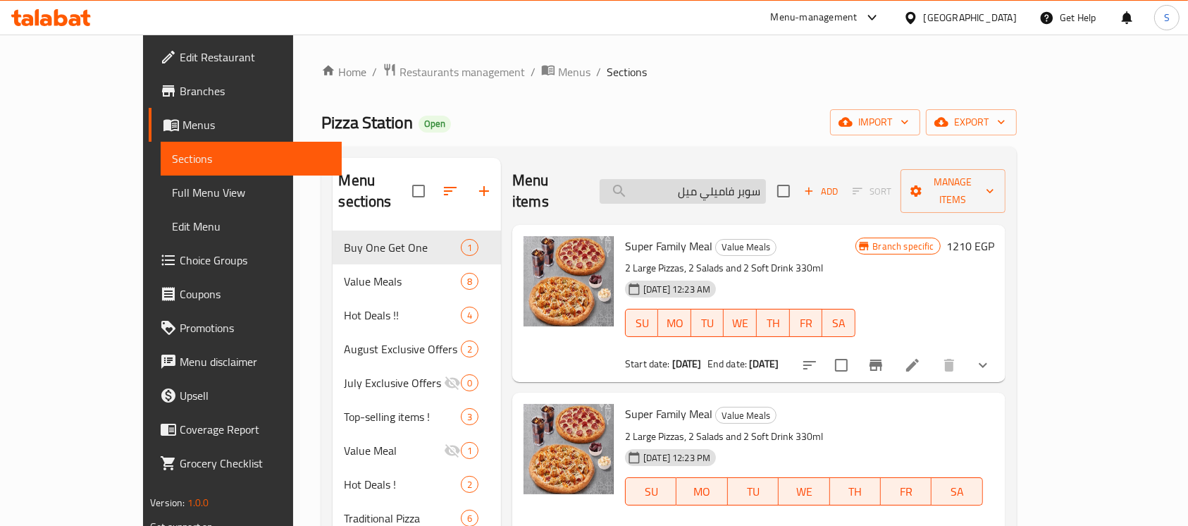
click at [731, 179] on input "سوبر فاميلي ميل" at bounding box center [682, 191] width 166 height 25
paste input "تيشن ميل ميديم"
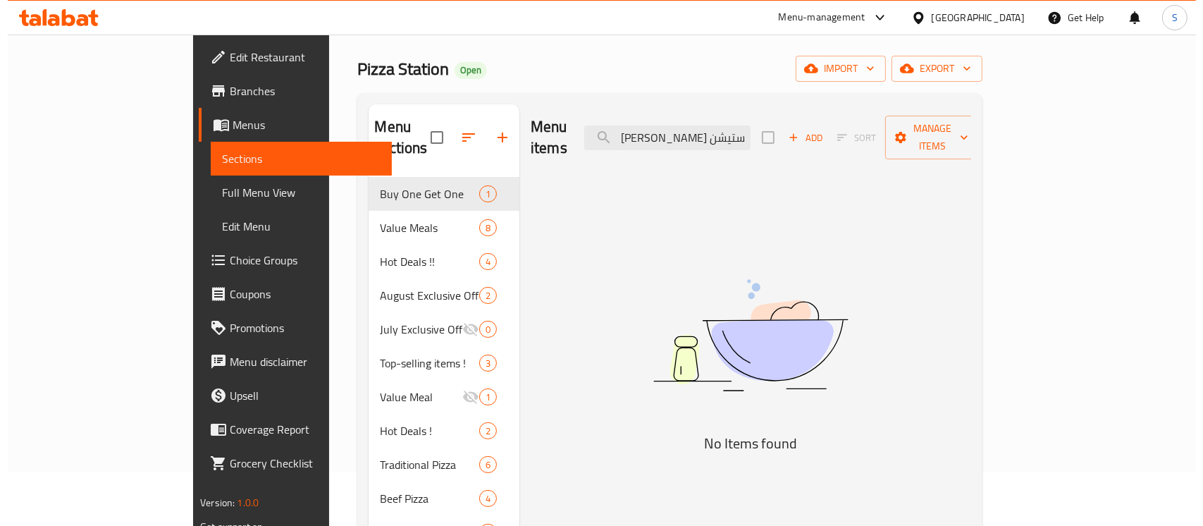
scroll to position [94, 0]
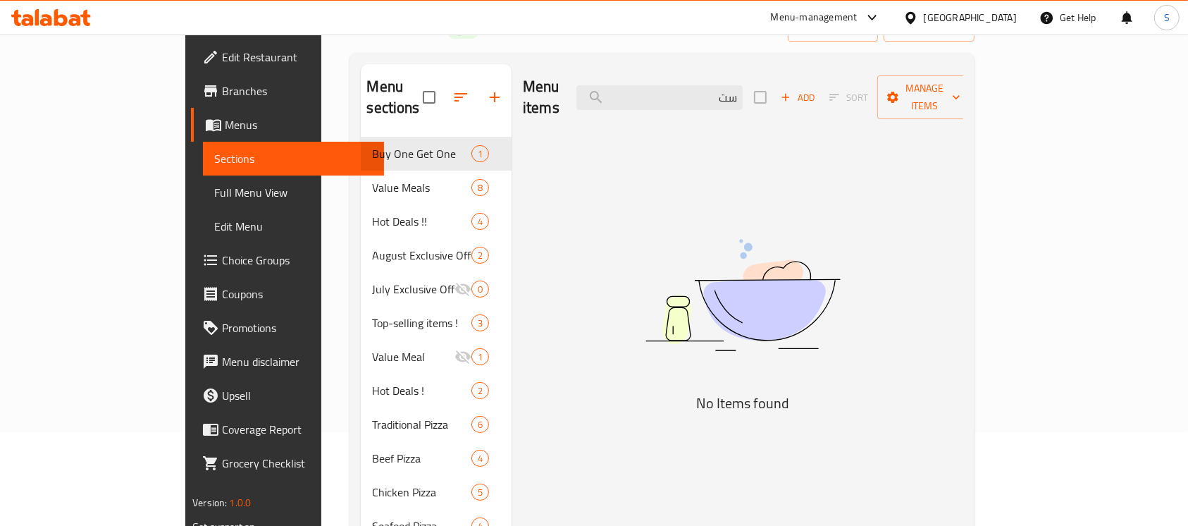
type input "س"
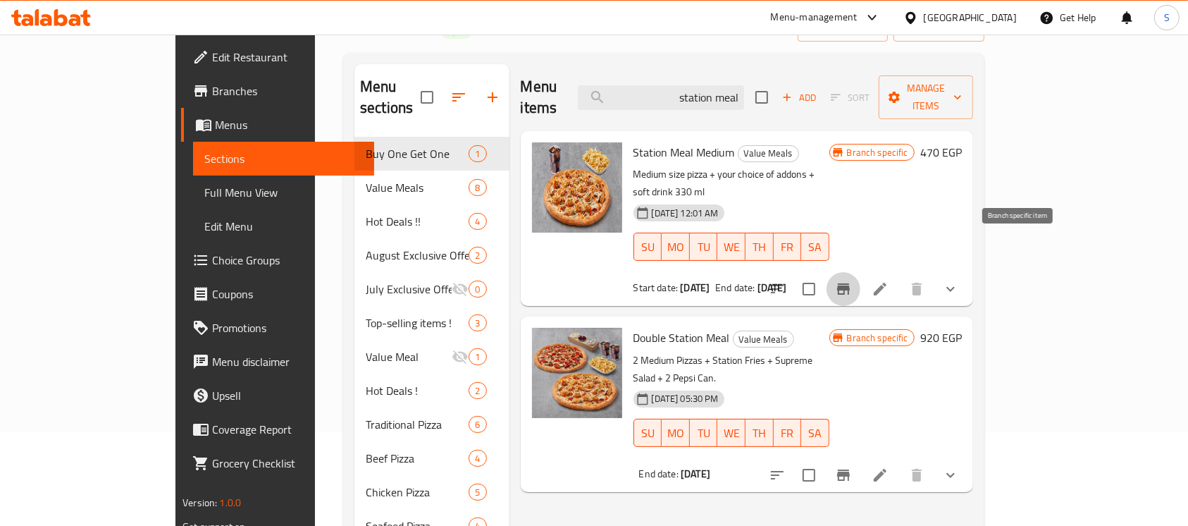
click at [860, 272] on button "Branch-specific-item" at bounding box center [843, 289] width 34 height 34
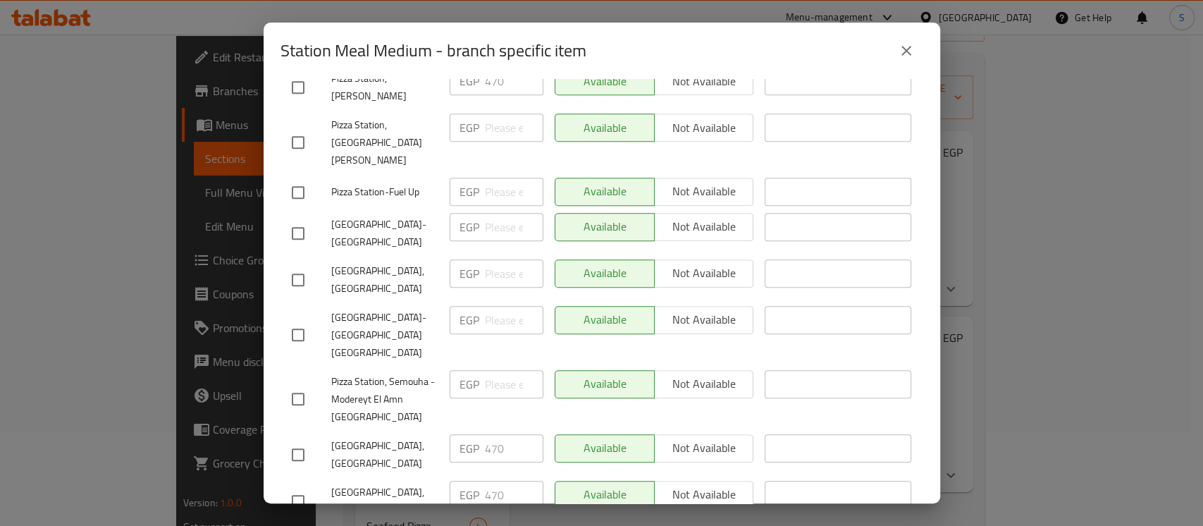
scroll to position [532, 0]
click at [902, 51] on icon "close" at bounding box center [905, 50] width 17 height 17
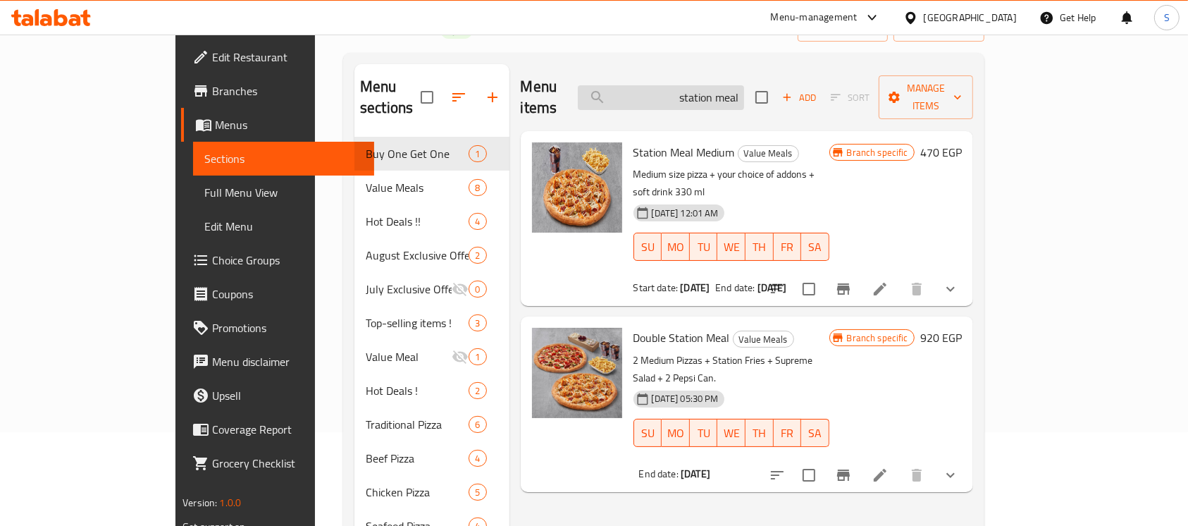
click at [714, 85] on input "station meal" at bounding box center [661, 97] width 166 height 25
paste input "ترين بوكس"
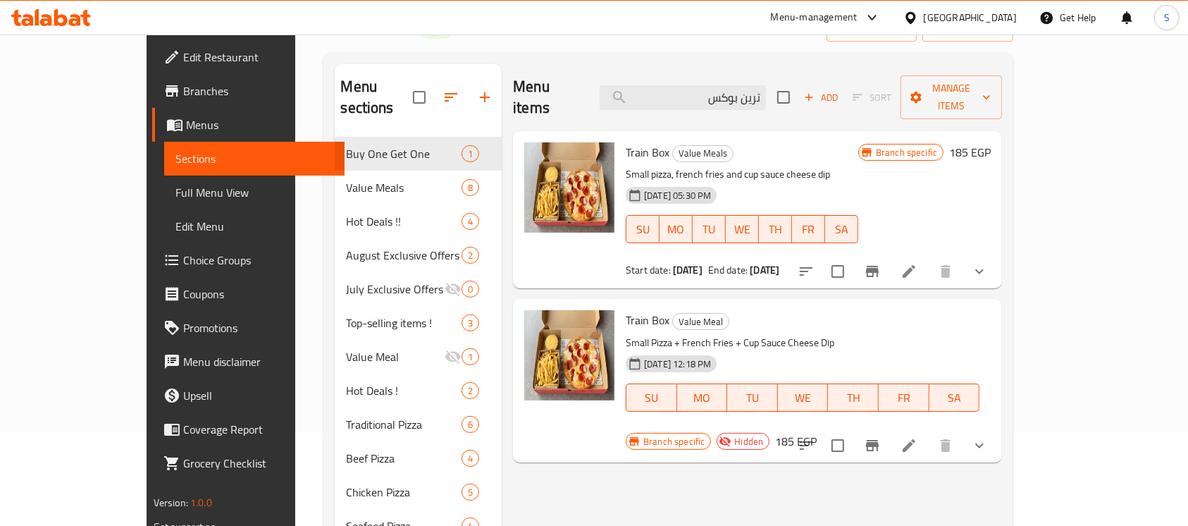
click at [881, 263] on icon "Branch-specific-item" at bounding box center [872, 271] width 17 height 17
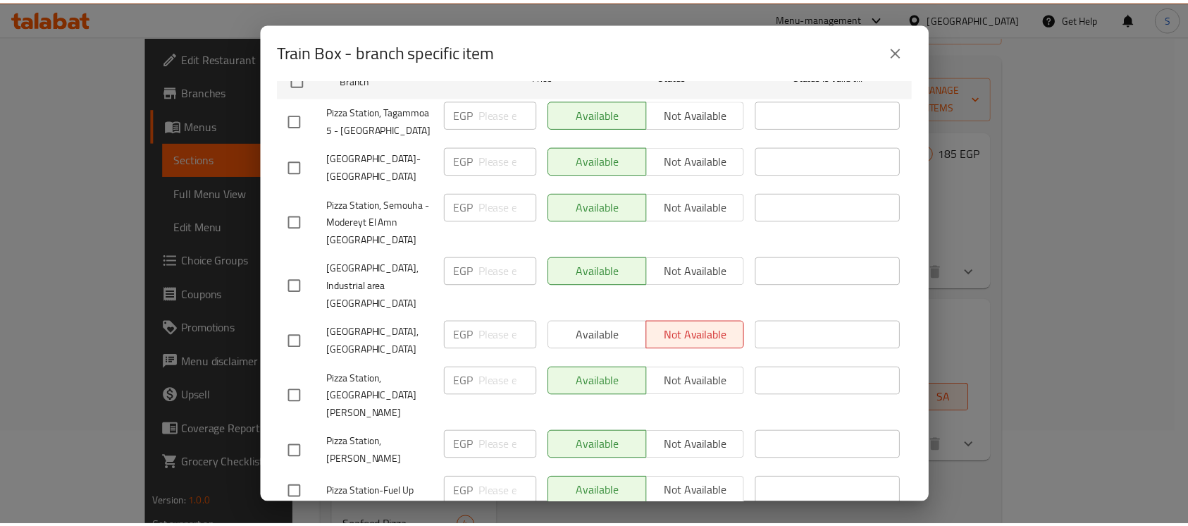
scroll to position [469, 0]
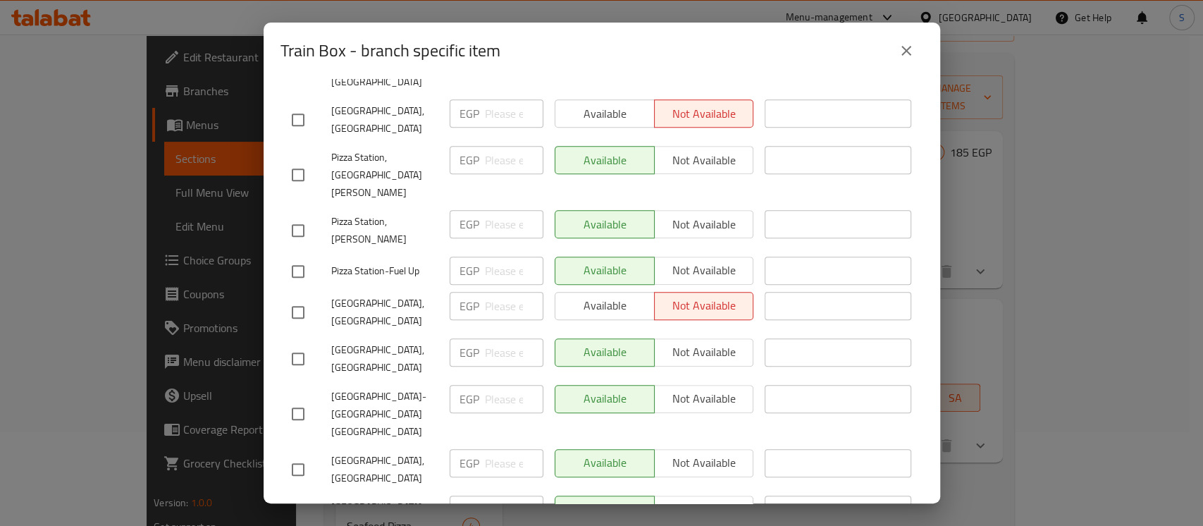
click at [900, 46] on icon "close" at bounding box center [905, 50] width 17 height 17
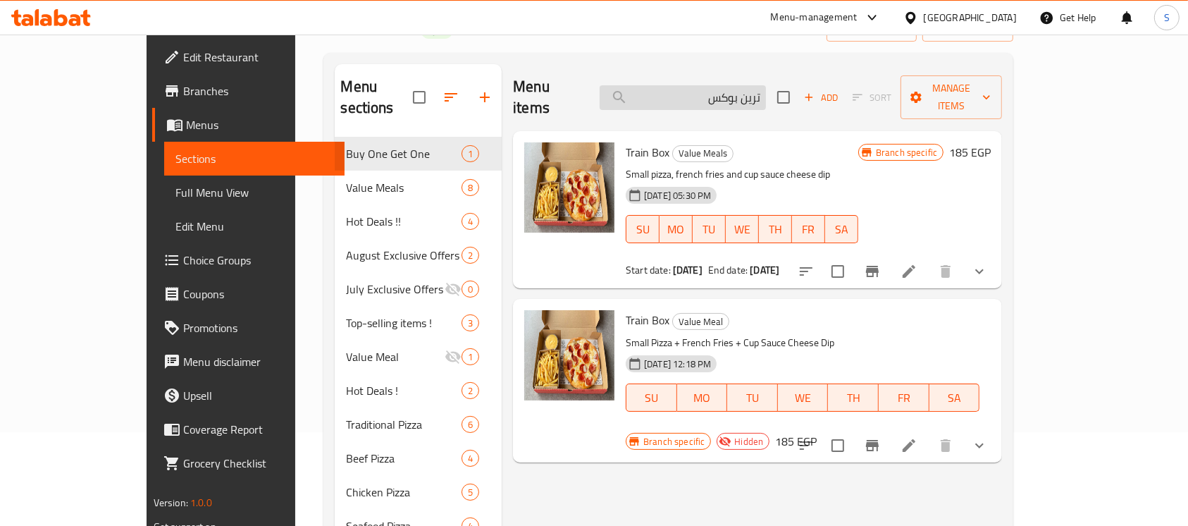
click at [740, 87] on input "ترين بوكس" at bounding box center [682, 97] width 166 height 25
paste input "وبر دبل دييل"
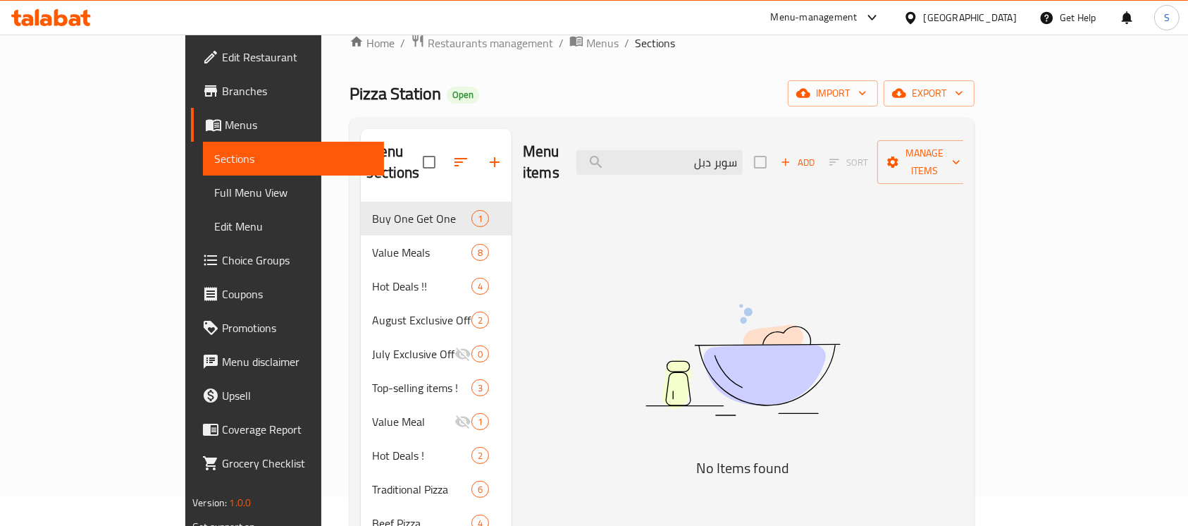
scroll to position [0, 0]
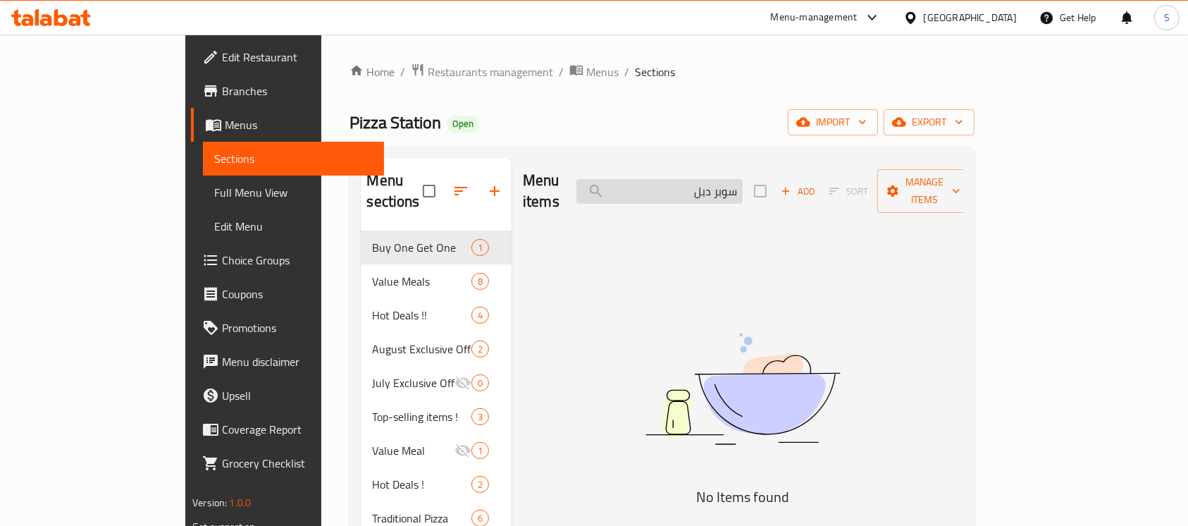
click at [716, 187] on input "سوبر دبل" at bounding box center [659, 191] width 166 height 25
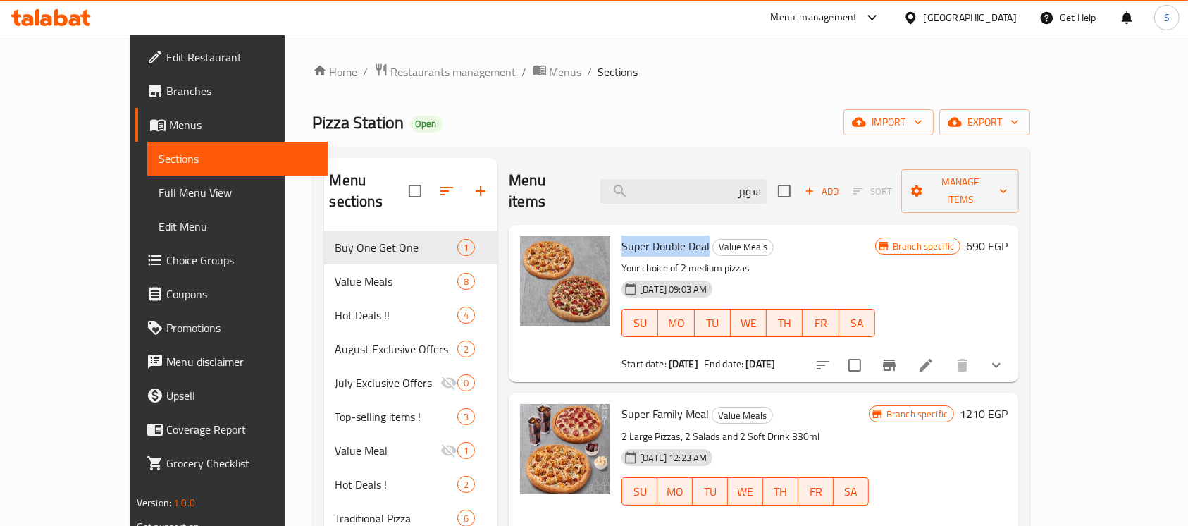
drag, startPoint x: 588, startPoint y: 228, endPoint x: 675, endPoint y: 230, distance: 87.4
click at [675, 230] on div "Super Double Deal Value Meals Your choice of 2 medium pizzas 02-07-2025 09:03 A…" at bounding box center [748, 303] width 265 height 146
copy span "Super Double Deal"
click at [704, 180] on input "سوبر" at bounding box center [683, 191] width 166 height 25
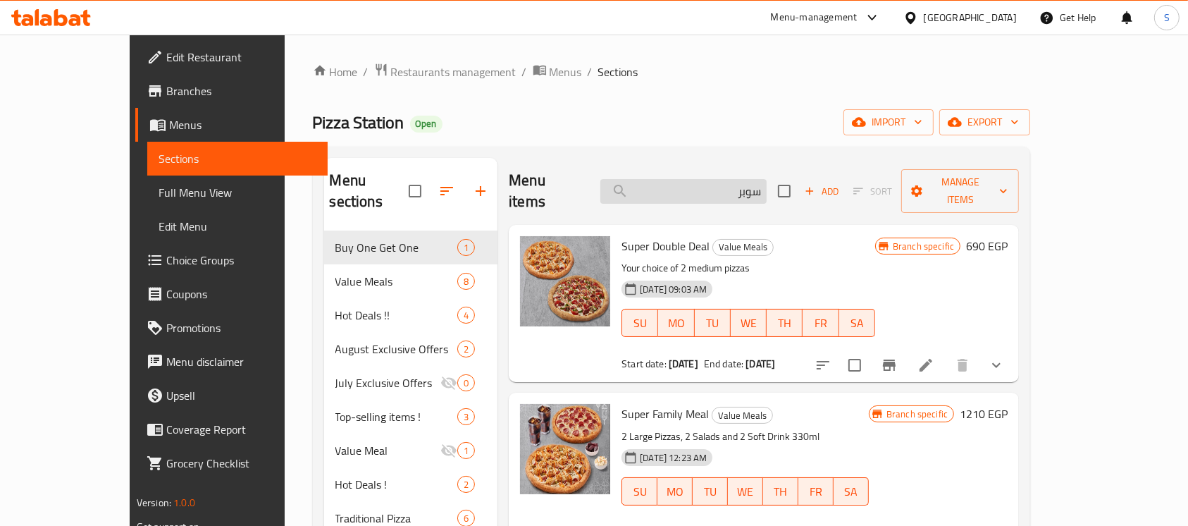
click at [704, 180] on input "سوبر" at bounding box center [683, 191] width 166 height 25
paste input "Super Double Deal"
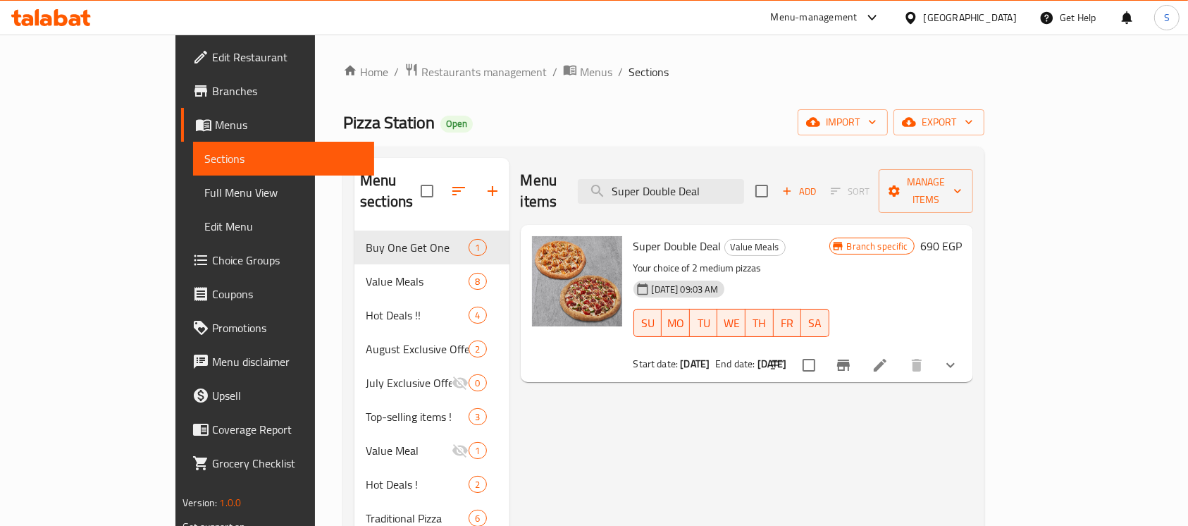
type input "Super Double Deal"
click at [850, 359] on icon "Branch-specific-item" at bounding box center [843, 364] width 13 height 11
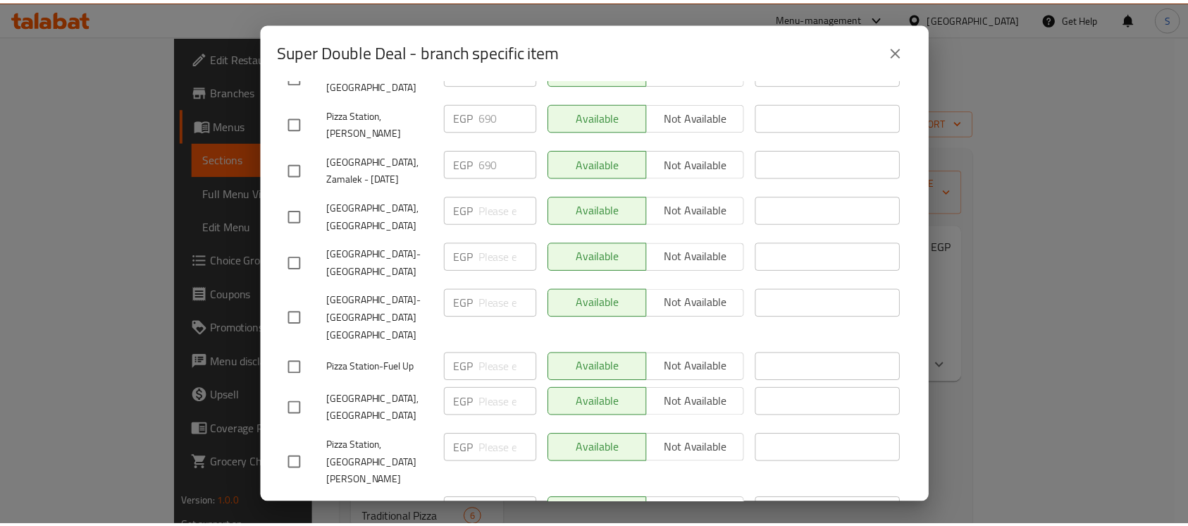
scroll to position [532, 0]
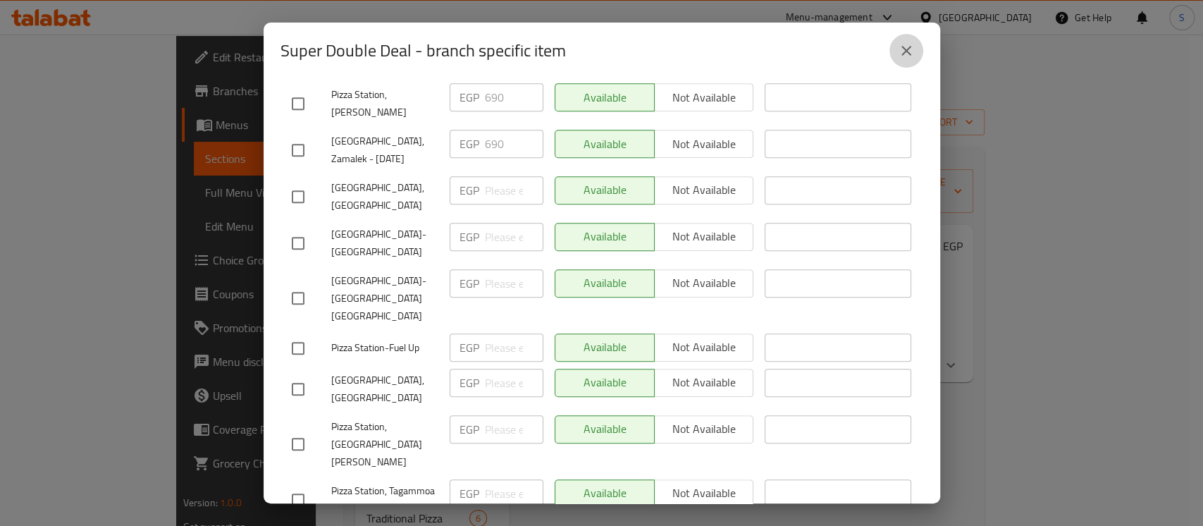
click at [916, 51] on button "close" at bounding box center [906, 51] width 34 height 34
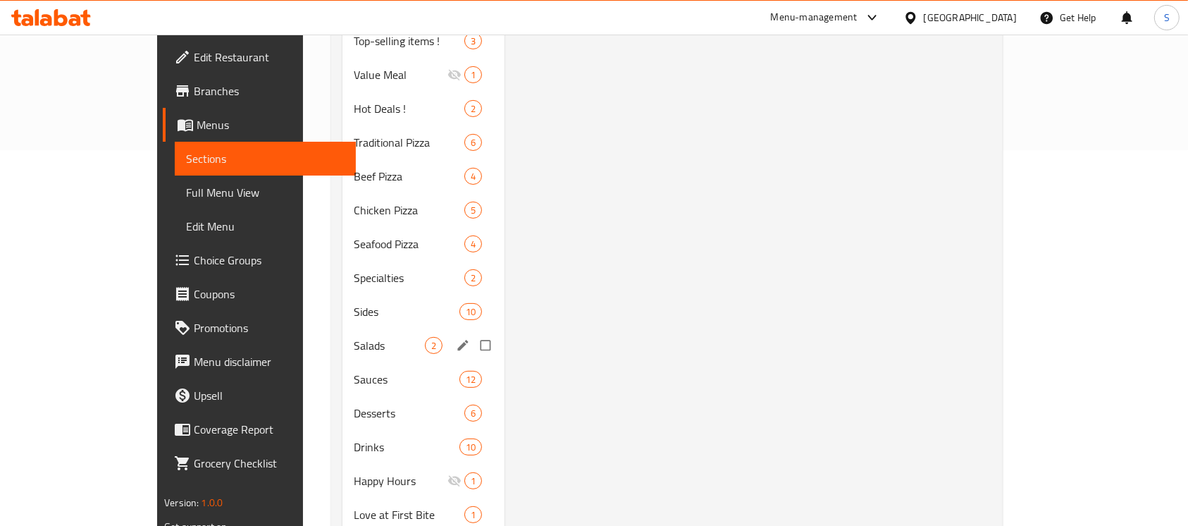
scroll to position [540, 0]
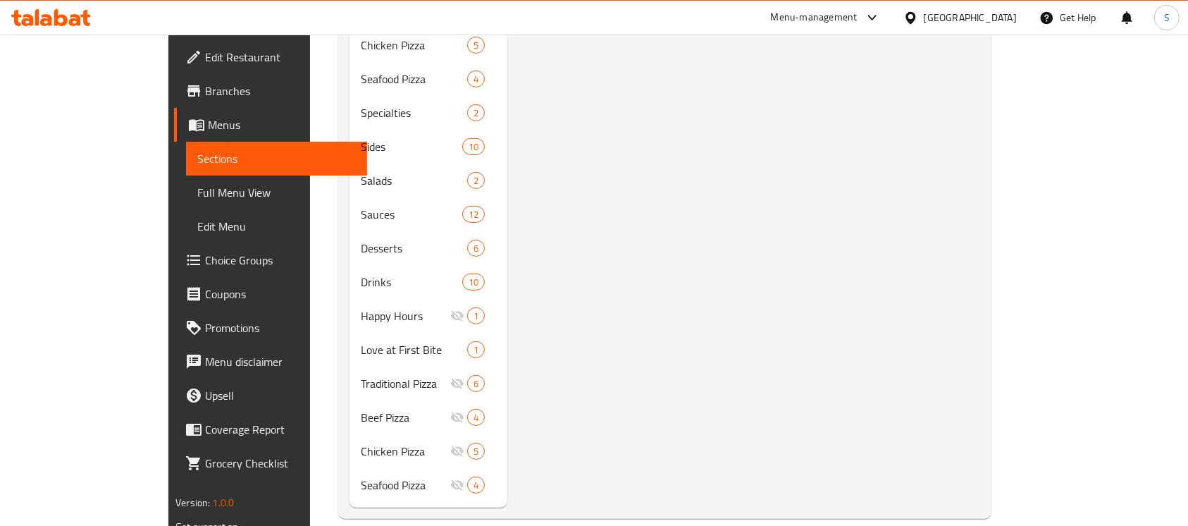
click at [881, 21] on div at bounding box center [868, 17] width 23 height 17
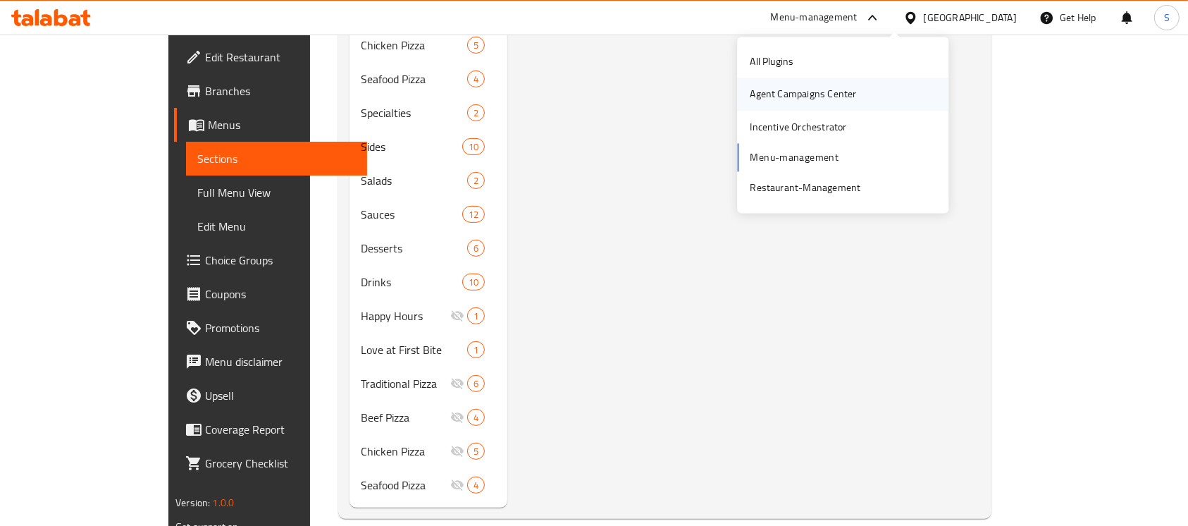
click at [847, 91] on div "Agent Campaigns Center" at bounding box center [803, 94] width 106 height 15
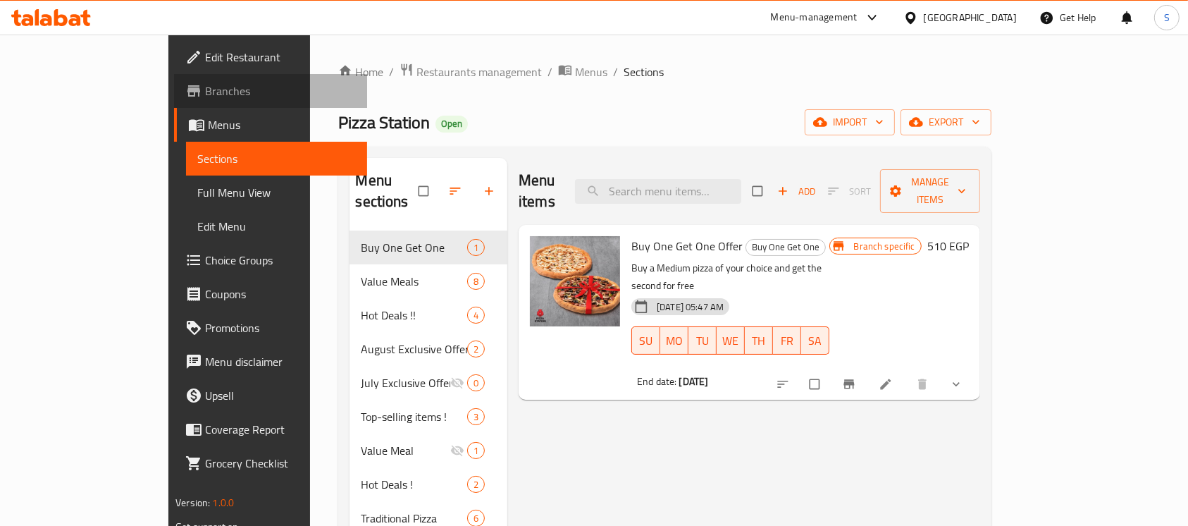
click at [205, 99] on span "Branches" at bounding box center [280, 90] width 151 height 17
